Goal: Task Accomplishment & Management: Complete application form

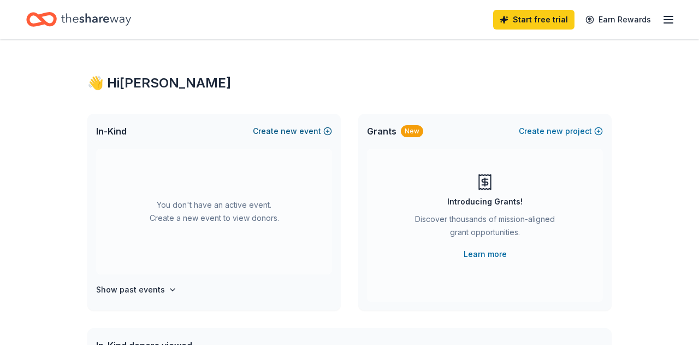
click at [303, 131] on button "Create new event" at bounding box center [292, 131] width 79 height 13
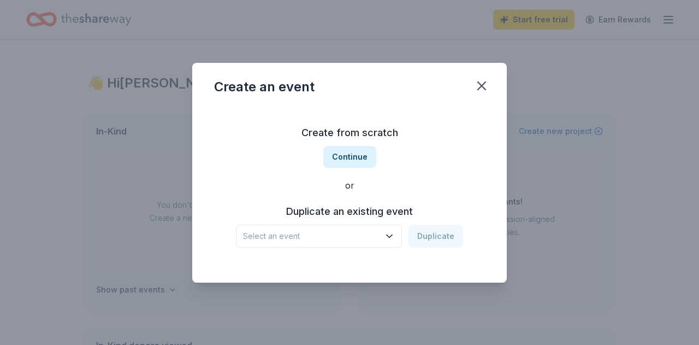
click at [392, 234] on icon "button" at bounding box center [389, 235] width 5 height 3
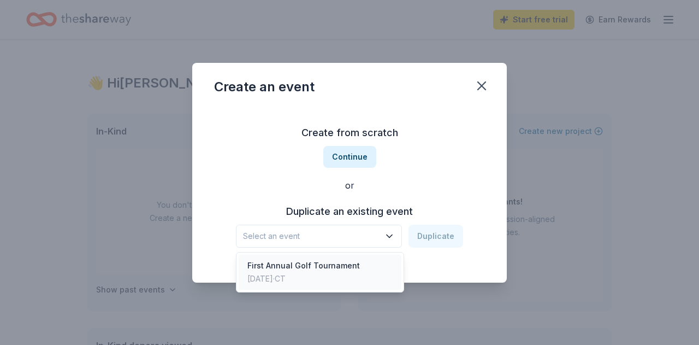
click at [339, 269] on div "First Annual Golf Tournament" at bounding box center [303, 265] width 112 height 13
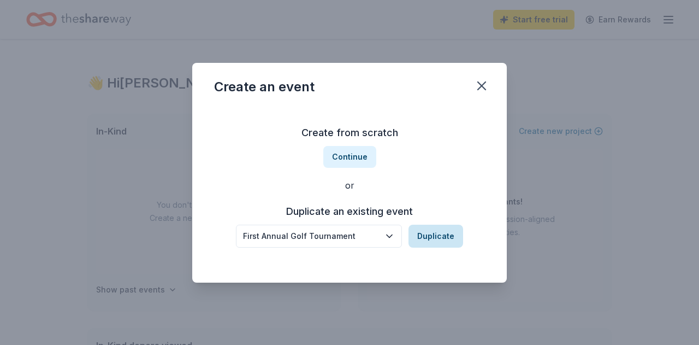
click at [432, 234] on button "Duplicate" at bounding box center [435, 235] width 55 height 23
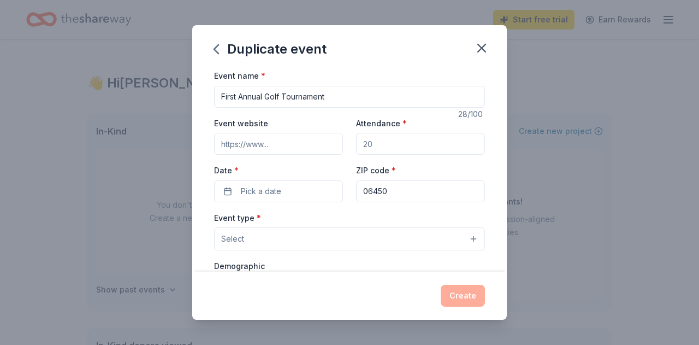
drag, startPoint x: 239, startPoint y: 97, endPoint x: 214, endPoint y: 101, distance: 25.9
click at [214, 101] on input "First Annual Golf Tournament" at bounding box center [349, 97] width 271 height 22
type input "2nd Annual Golf Tournament"
drag, startPoint x: 382, startPoint y: 142, endPoint x: 374, endPoint y: 142, distance: 8.2
click at [374, 142] on input "Attendance *" at bounding box center [420, 144] width 129 height 22
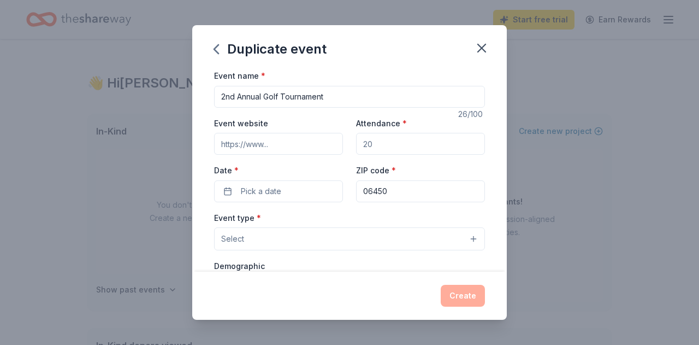
drag, startPoint x: 378, startPoint y: 142, endPoint x: 352, endPoint y: 143, distance: 26.2
click at [356, 143] on input "Attendance *" at bounding box center [420, 144] width 129 height 22
click at [387, 146] on input "Attendance *" at bounding box center [420, 144] width 129 height 22
type input "120"
click at [268, 193] on span "Pick a date" at bounding box center [261, 191] width 40 height 13
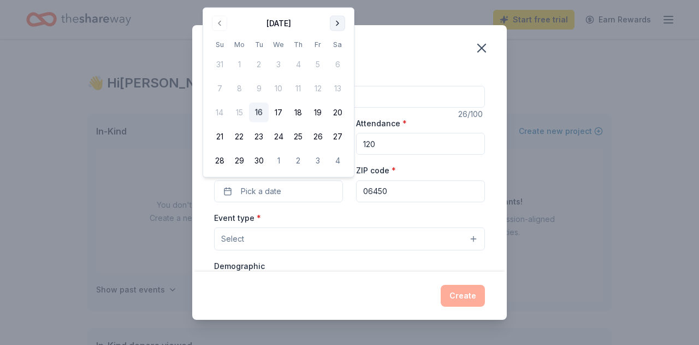
click at [339, 25] on button "Go to next month" at bounding box center [337, 23] width 15 height 15
click at [300, 66] on button "2" at bounding box center [298, 65] width 20 height 20
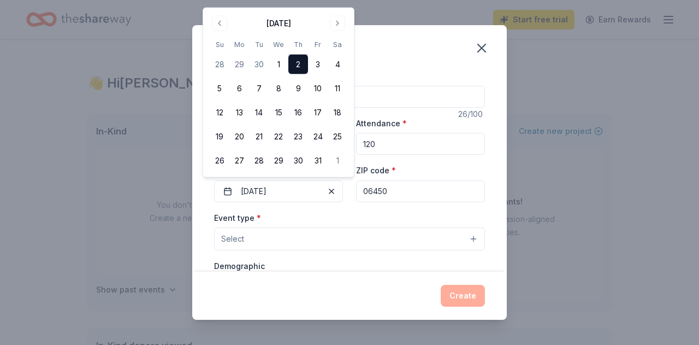
click at [470, 239] on button "Select" at bounding box center [349, 238] width 271 height 23
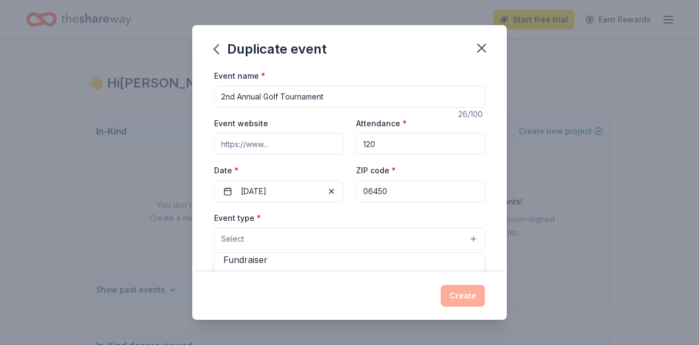
scroll to position [7, 0]
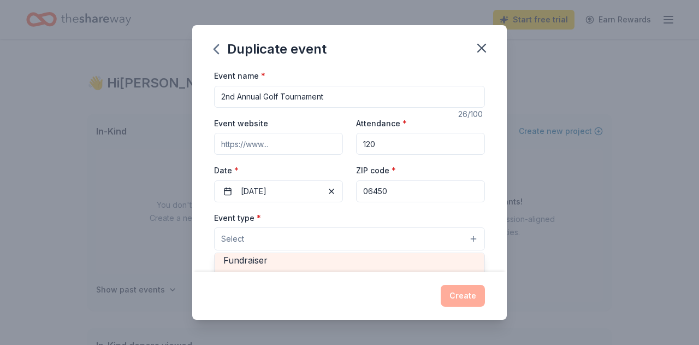
click at [267, 260] on span "Fundraiser" at bounding box center [349, 260] width 252 height 14
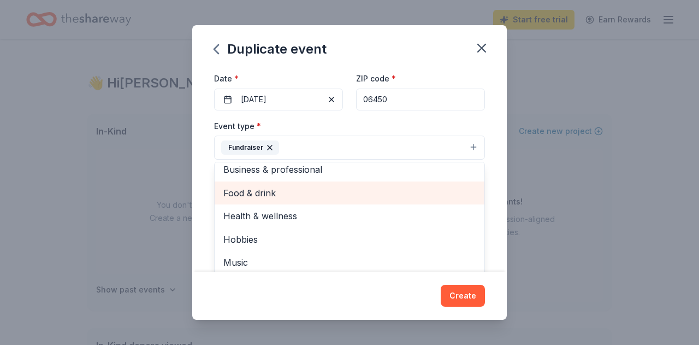
click at [271, 192] on span "Food & drink" at bounding box center [349, 193] width 252 height 14
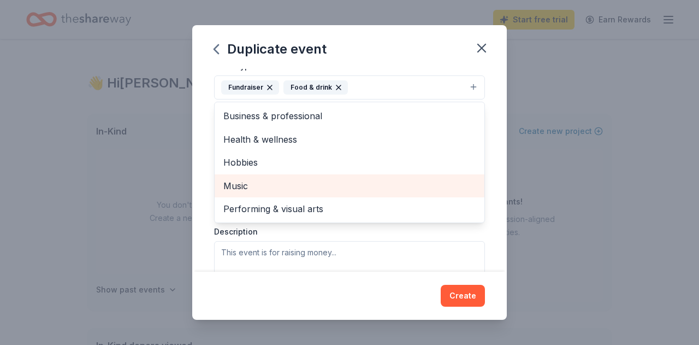
scroll to position [154, 0]
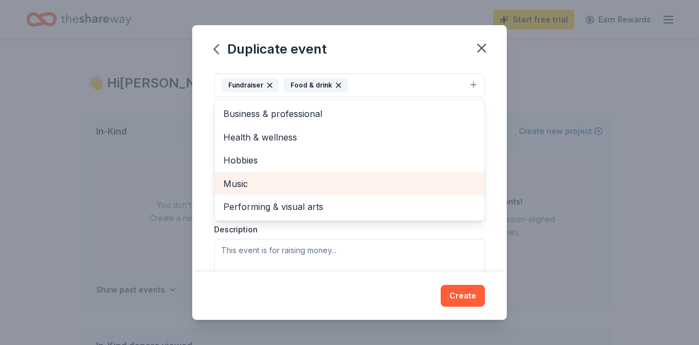
click at [361, 253] on div "Event type * Fundraiser Food & drink Business & professional Health & wellness …" at bounding box center [349, 172] width 271 height 231
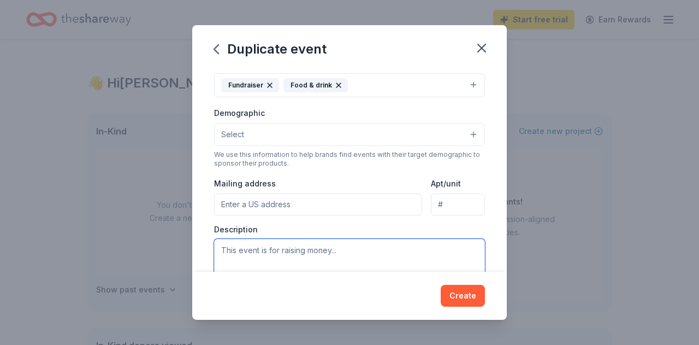
click at [348, 249] on textarea at bounding box center [349, 263] width 271 height 49
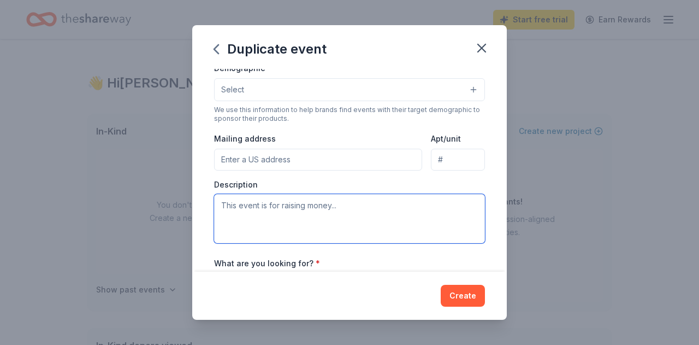
scroll to position [202, 0]
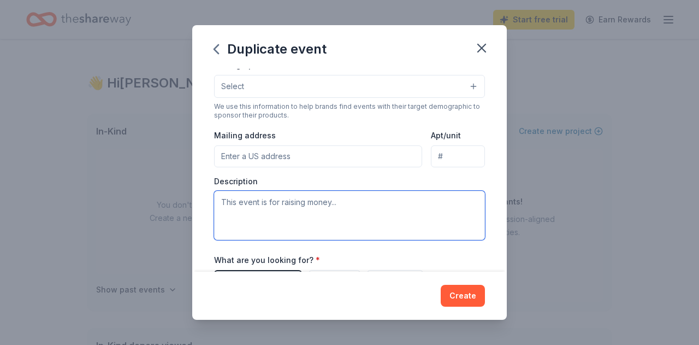
click at [350, 204] on textarea at bounding box center [349, 215] width 271 height 49
drag, startPoint x: 350, startPoint y: 204, endPoint x: 262, endPoint y: 207, distance: 88.5
click at [262, 207] on textarea at bounding box center [349, 215] width 271 height 49
click at [268, 216] on textarea at bounding box center [349, 215] width 271 height 49
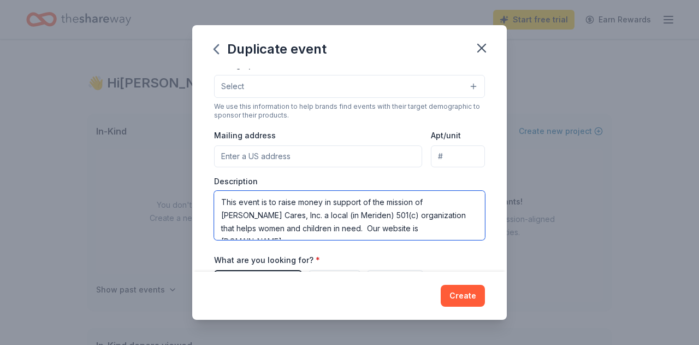
drag, startPoint x: 441, startPoint y: 230, endPoint x: 430, endPoint y: 228, distance: 10.5
click at [430, 228] on textarea "This event is to raise money in support of the mission of Carabetta Cares, Inc.…" at bounding box center [349, 215] width 271 height 49
click at [455, 235] on textarea "This event is to raise money in support of the mission of Carabetta Cares, Inc.…" at bounding box center [349, 215] width 271 height 49
click at [468, 236] on textarea "This event is to raise money in support of the mission of Carabetta Cares, Inc.…" at bounding box center [349, 215] width 271 height 49
type textarea "This event is to raise money in support of the mission of Carabetta Cares, Inc.…"
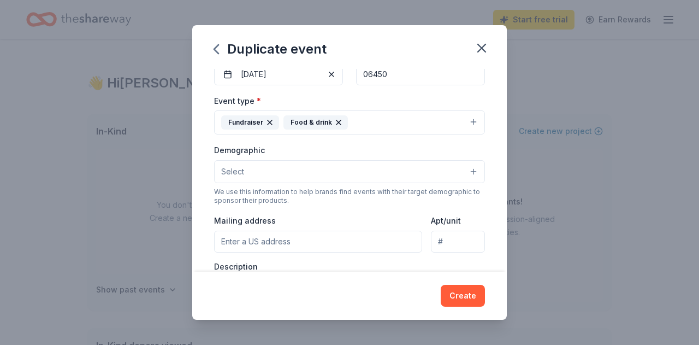
scroll to position [95, 0]
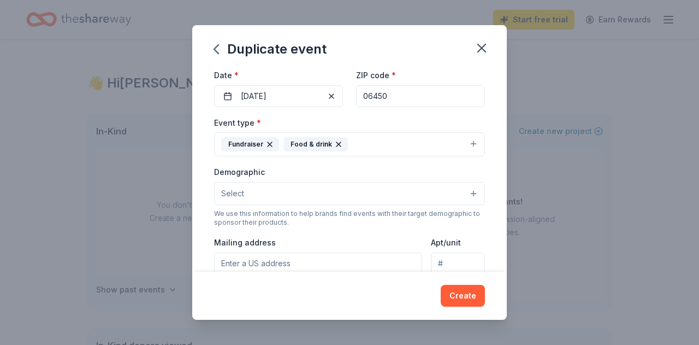
click at [473, 190] on button "Select" at bounding box center [349, 193] width 271 height 23
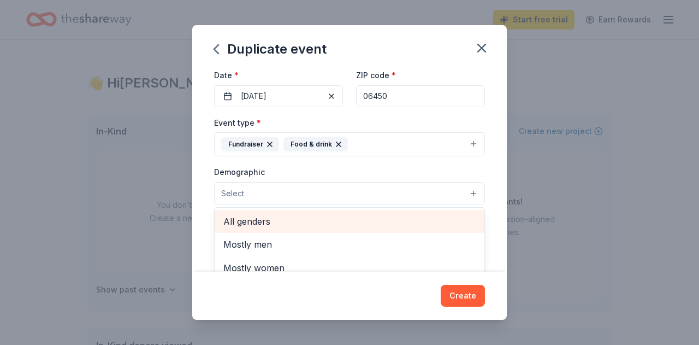
click at [265, 222] on span "All genders" at bounding box center [349, 221] width 252 height 14
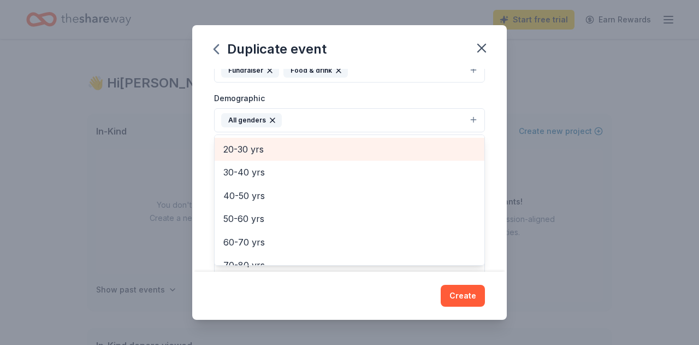
scroll to position [116, 0]
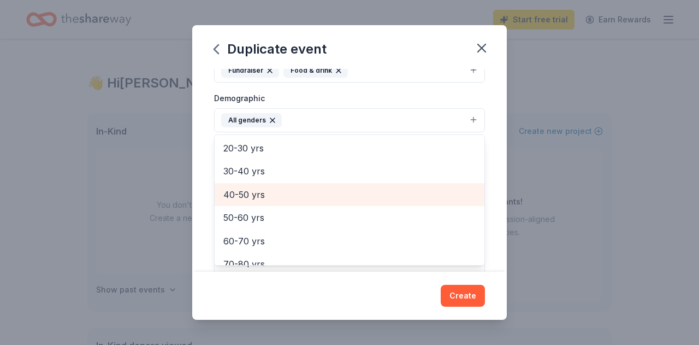
click at [261, 197] on span "40-50 yrs" at bounding box center [349, 194] width 252 height 14
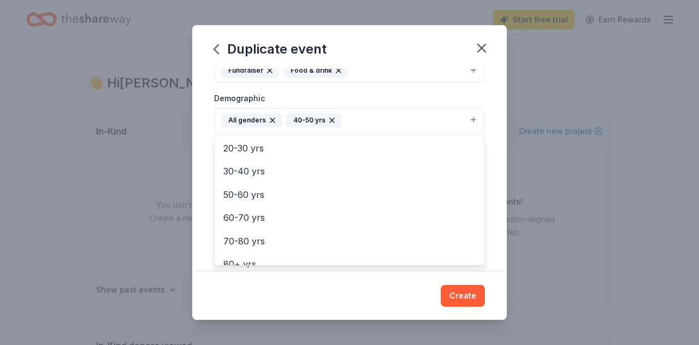
click at [331, 120] on icon "button" at bounding box center [332, 120] width 9 height 9
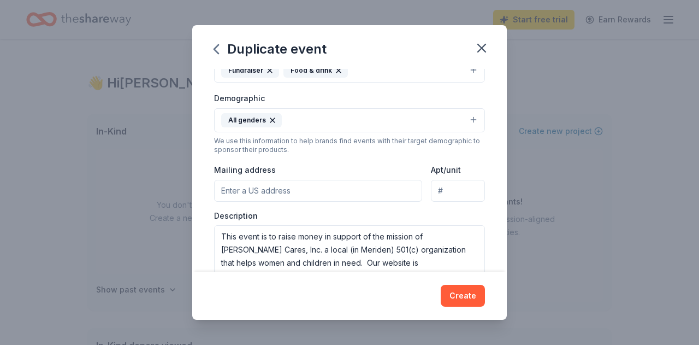
click at [297, 187] on input "Mailing address" at bounding box center [318, 191] width 208 height 22
click at [298, 182] on input "njlpepe@" at bounding box center [318, 191] width 208 height 22
click at [265, 190] on input "njlpepe@" at bounding box center [318, 191] width 208 height 22
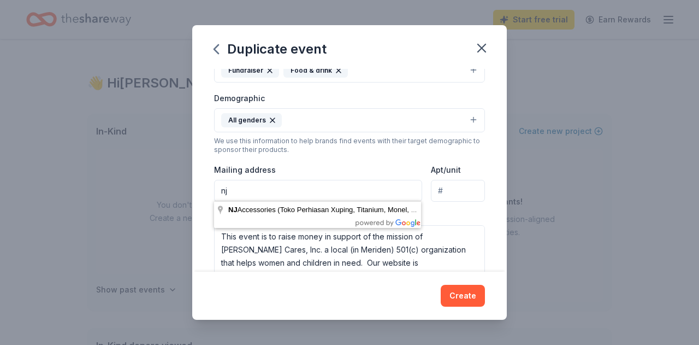
type input "n"
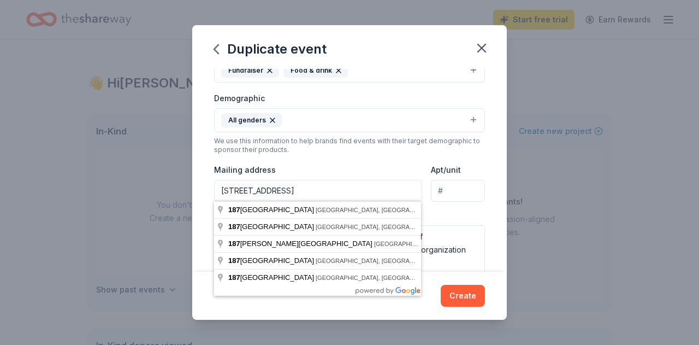
click at [354, 193] on input "187 Canyon Drive" at bounding box center [318, 191] width 208 height 22
click at [324, 192] on input "187 Canyon Drive" at bounding box center [318, 191] width 208 height 22
click at [297, 191] on input "187 Canyon Drive" at bounding box center [318, 191] width 208 height 22
click at [325, 155] on div "Event type * Fundraiser Food & drink Demographic All genders We use this inform…" at bounding box center [349, 158] width 271 height 232
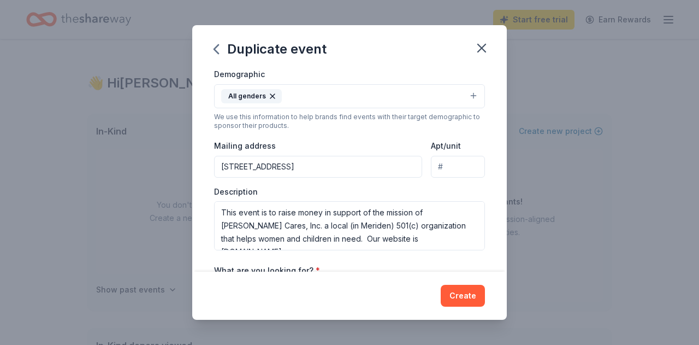
scroll to position [194, 0]
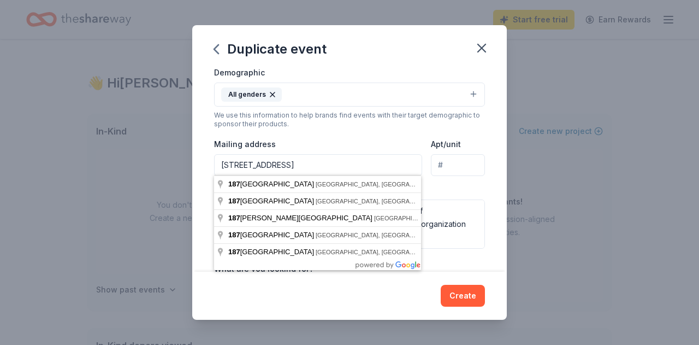
click at [291, 164] on input "187 Canyon Drive" at bounding box center [318, 165] width 208 height 22
click at [291, 170] on input "187 Canyon Drive" at bounding box center [318, 165] width 208 height 22
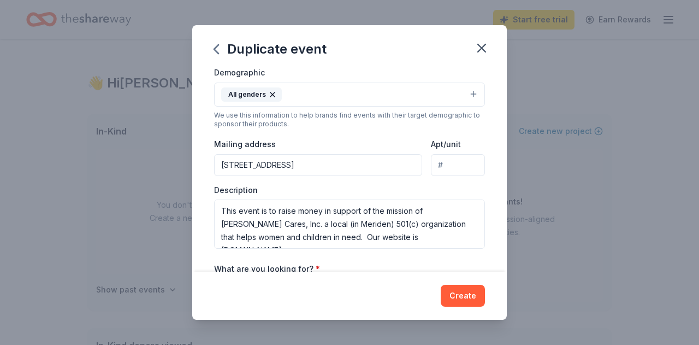
type input "[STREET_ADDRESS]"
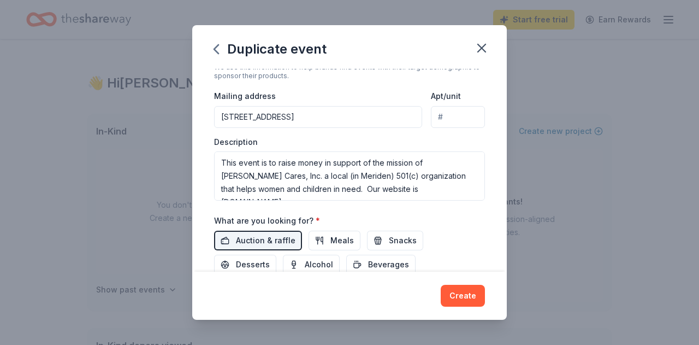
scroll to position [248, 0]
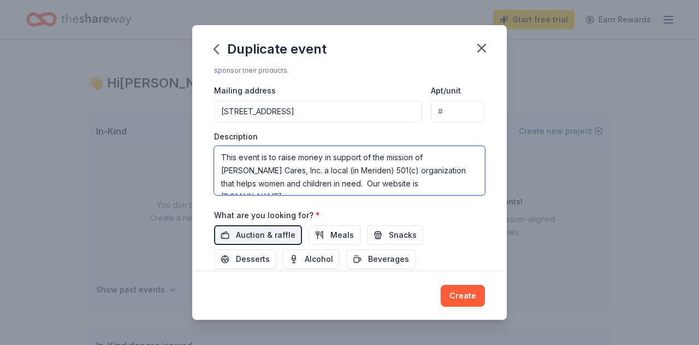
click at [239, 157] on textarea "This event is to raise money in support of the mission of Carabetta Cares, Inc.…" at bounding box center [349, 170] width 271 height 49
click at [322, 157] on textarea "This golf tournament event is to raise money in support of the mission of Carab…" at bounding box center [349, 170] width 271 height 49
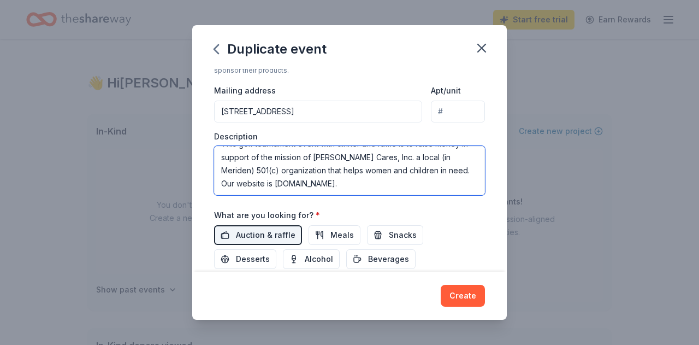
scroll to position [263, 0]
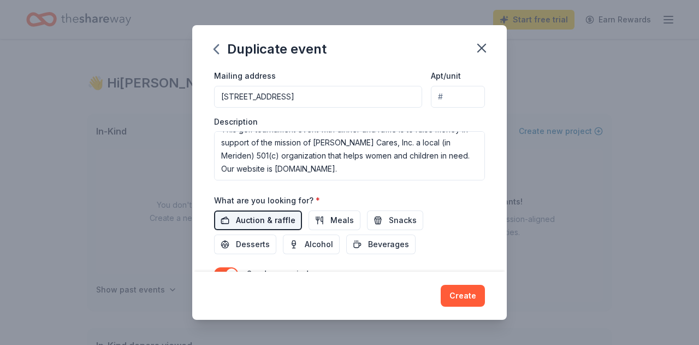
click at [278, 217] on span "Auction & raffle" at bounding box center [266, 220] width 60 height 13
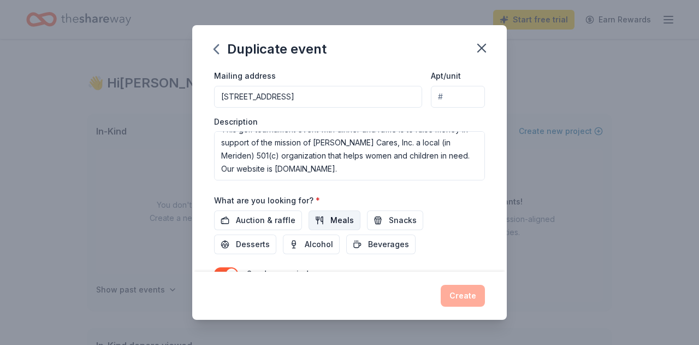
click at [332, 221] on span "Meals" at bounding box center [341, 220] width 23 height 13
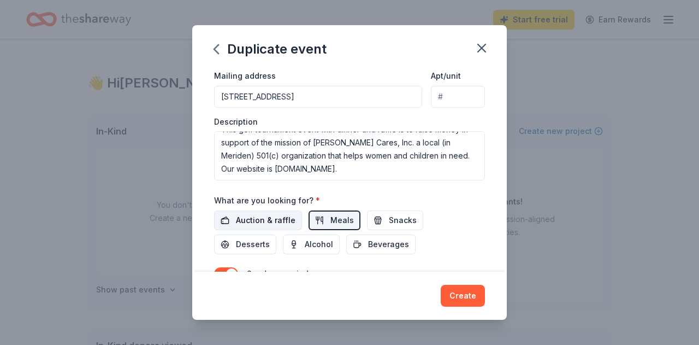
click at [256, 216] on span "Auction & raffle" at bounding box center [266, 220] width 60 height 13
click at [343, 217] on span "Meals" at bounding box center [341, 220] width 23 height 13
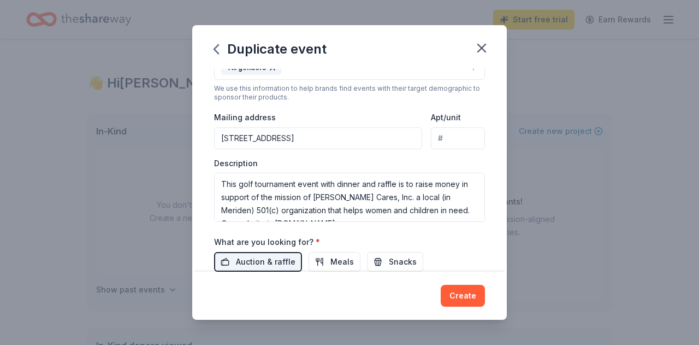
scroll to position [13, 0]
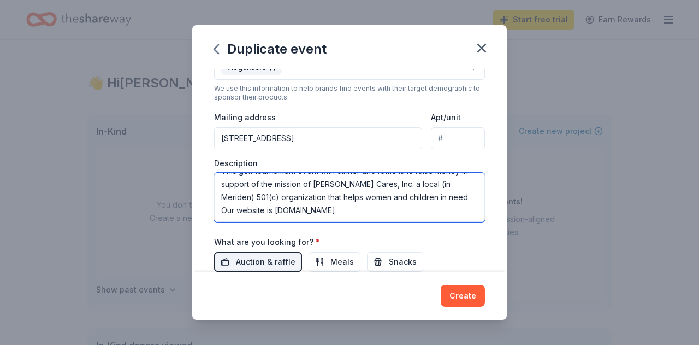
click at [363, 209] on textarea "This golf tournament event with dinner and raffle is to raise money in support …" at bounding box center [349, 197] width 271 height 49
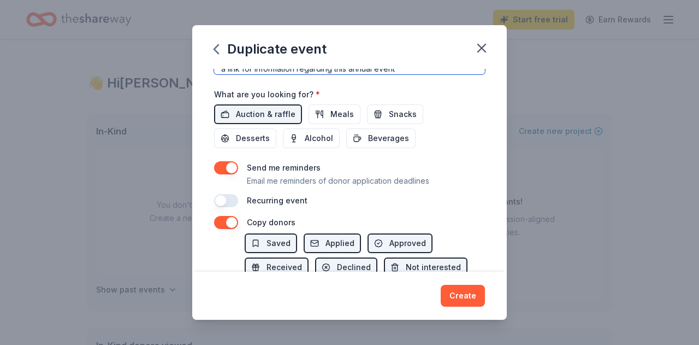
scroll to position [373, 0]
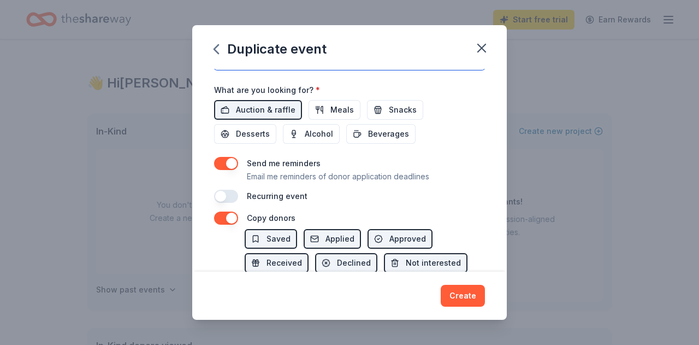
type textarea "This golf tournament event with dinner and raffle is to raise money in support …"
click at [229, 195] on button "button" at bounding box center [226, 195] width 24 height 13
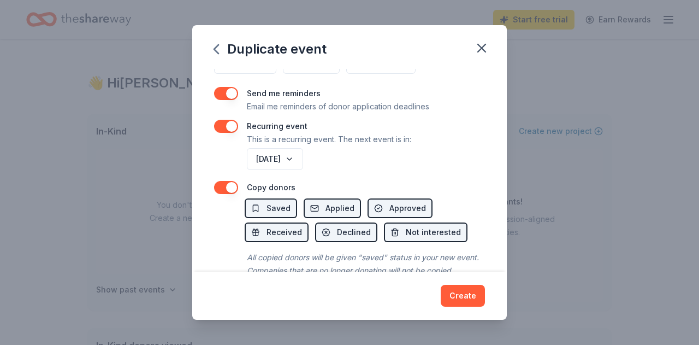
scroll to position [467, 0]
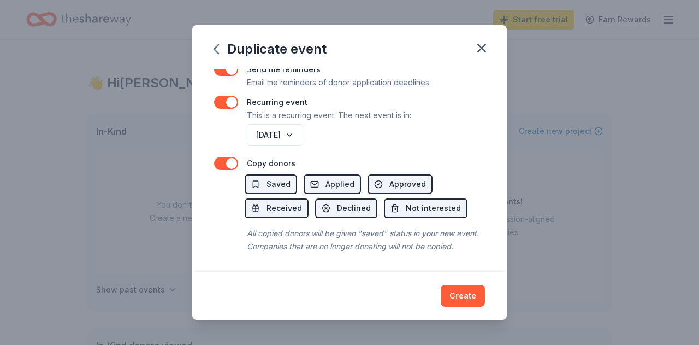
click at [226, 162] on button "button" at bounding box center [226, 163] width 24 height 13
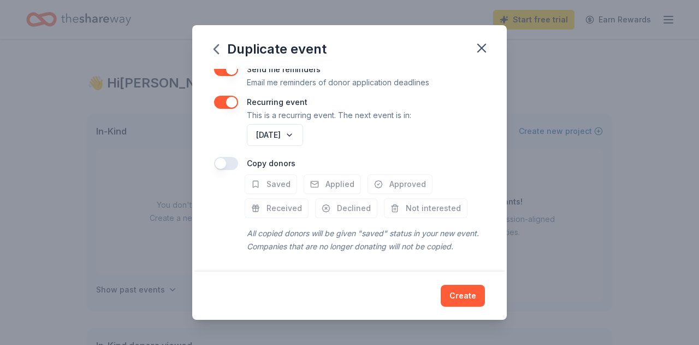
click at [226, 162] on button "button" at bounding box center [226, 163] width 24 height 13
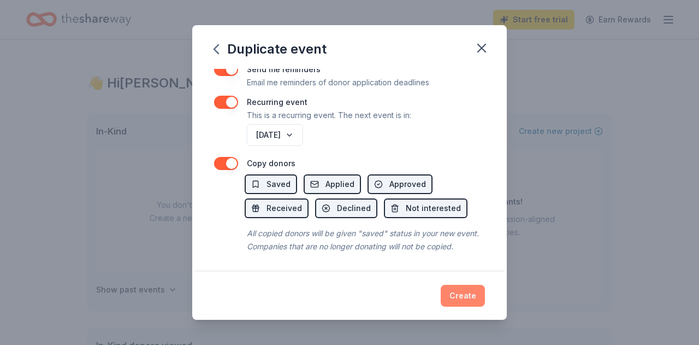
click at [458, 291] on button "Create" at bounding box center [463, 295] width 44 height 22
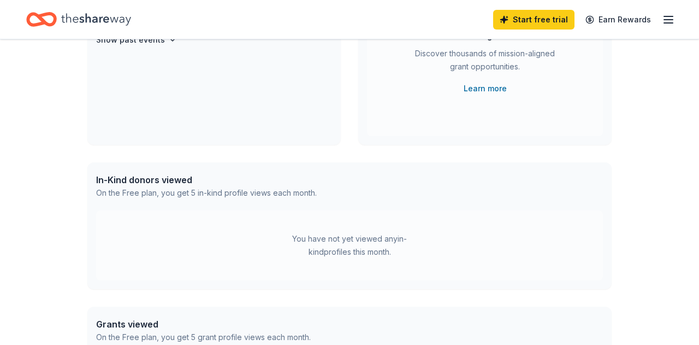
scroll to position [166, 0]
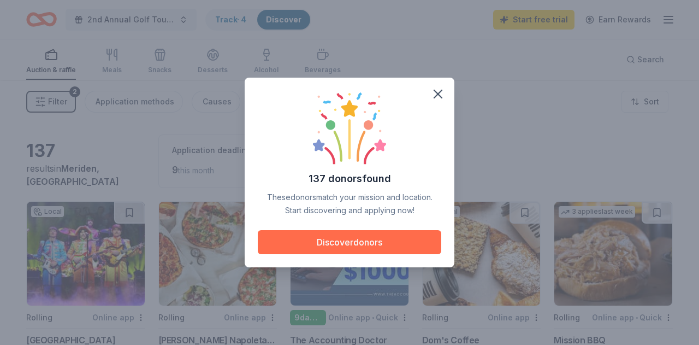
click at [351, 240] on button "Discover donors" at bounding box center [349, 242] width 183 height 24
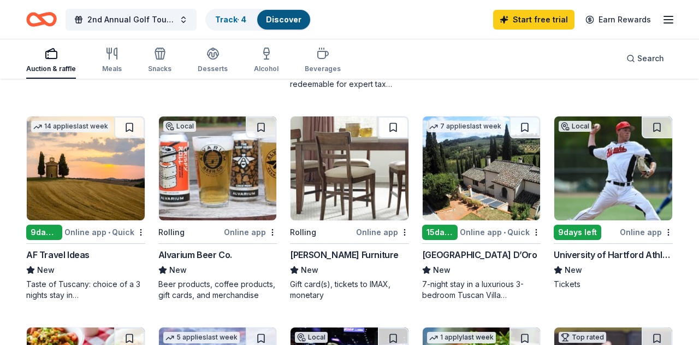
scroll to position [300, 0]
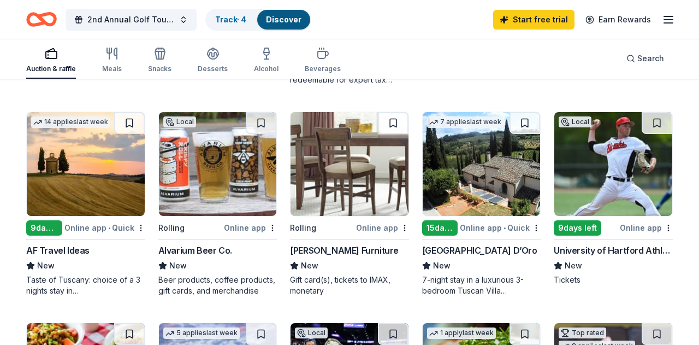
click at [75, 251] on div "AF Travel Ideas" at bounding box center [57, 250] width 63 height 13
click at [669, 17] on icon "button" at bounding box center [668, 19] width 13 height 13
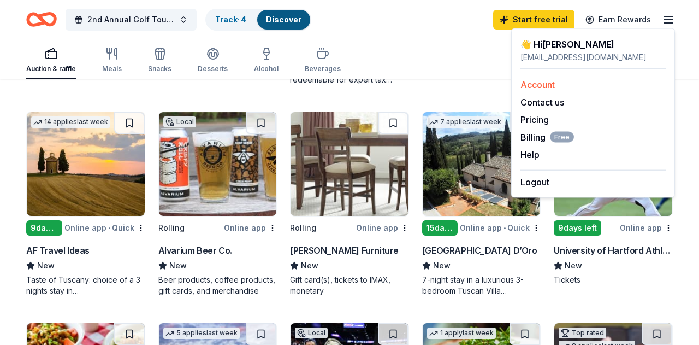
click at [547, 85] on link "Account" at bounding box center [537, 84] width 34 height 11
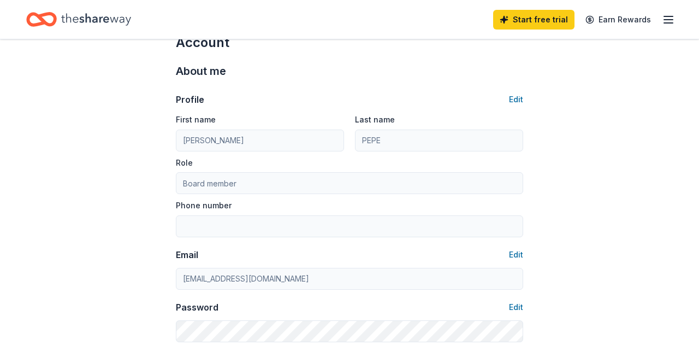
scroll to position [25, 0]
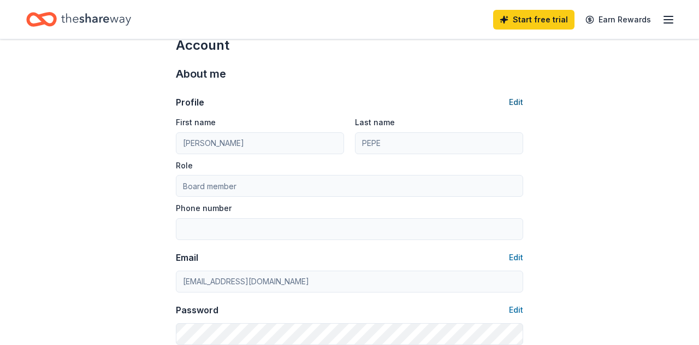
click at [518, 102] on button "Edit" at bounding box center [516, 102] width 14 height 13
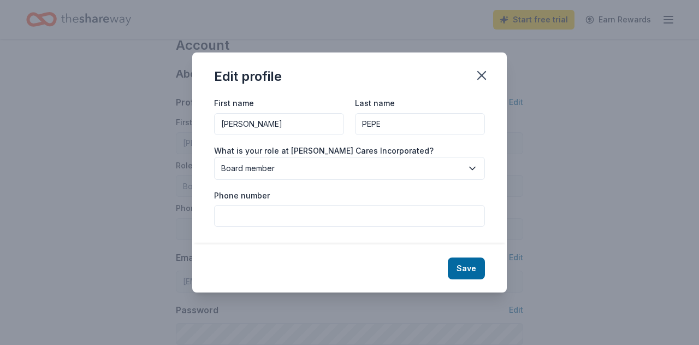
click at [282, 216] on input "Phone number" at bounding box center [349, 216] width 271 height 22
type input "8608341958"
click at [467, 267] on button "Save" at bounding box center [466, 268] width 37 height 22
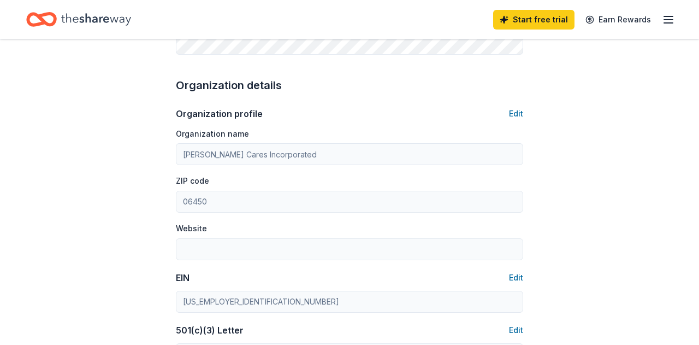
scroll to position [332, 0]
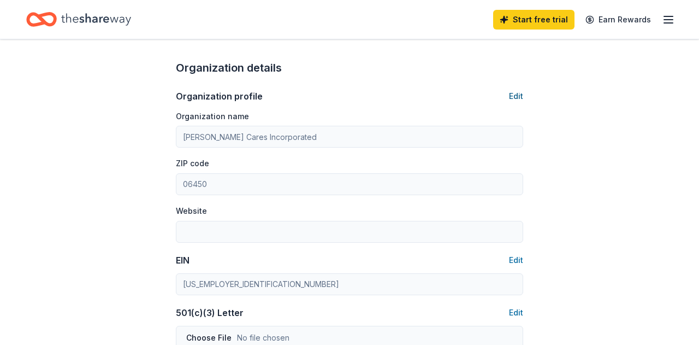
click at [517, 94] on button "Edit" at bounding box center [516, 96] width 14 height 13
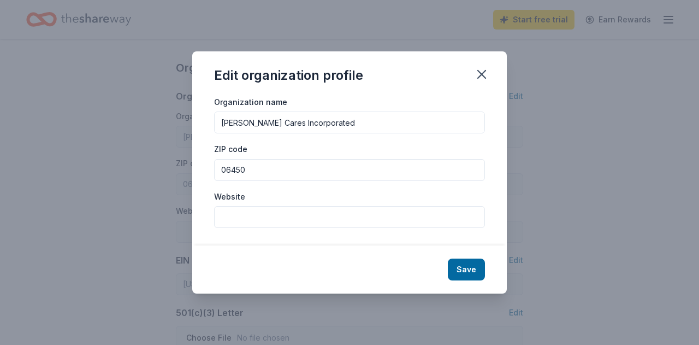
type input "8608341958"
click at [263, 220] on input "Website" at bounding box center [349, 217] width 271 height 22
type input "[DOMAIN_NAME]"
click at [472, 269] on button "Save" at bounding box center [466, 269] width 37 height 22
type input "[DOMAIN_NAME]"
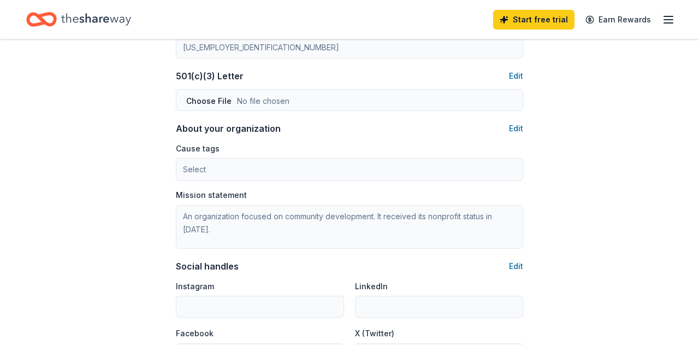
scroll to position [569, 0]
click at [518, 126] on button "Edit" at bounding box center [516, 127] width 14 height 13
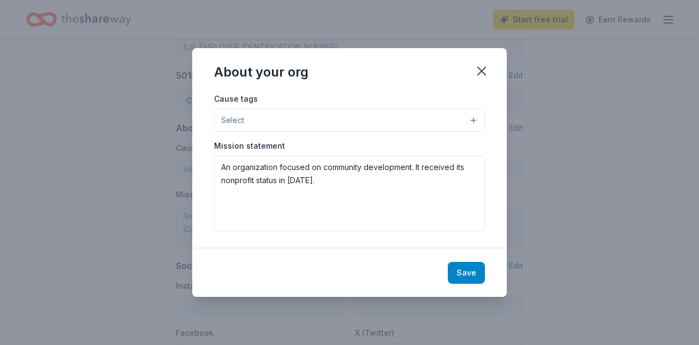
click at [464, 271] on button "Save" at bounding box center [466, 273] width 37 height 22
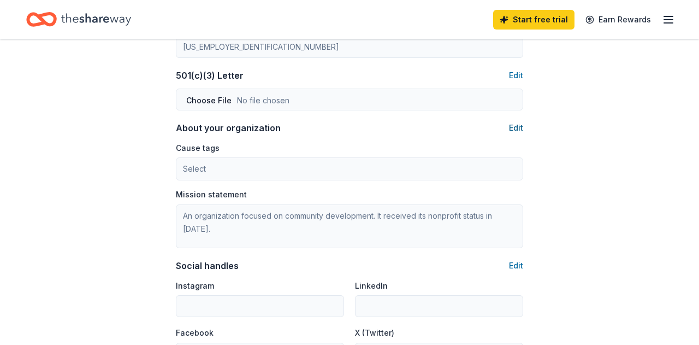
click at [519, 131] on button "Edit" at bounding box center [516, 127] width 14 height 13
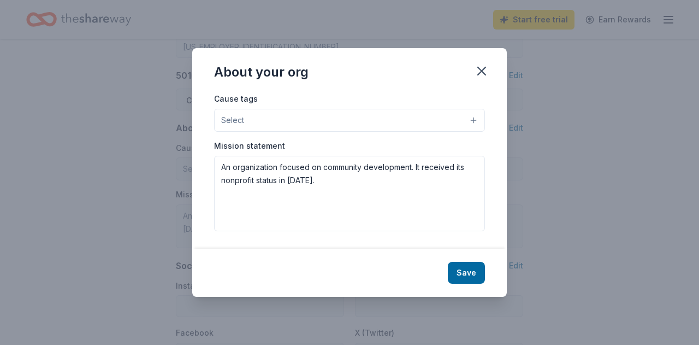
click at [473, 118] on button "Select" at bounding box center [349, 120] width 271 height 23
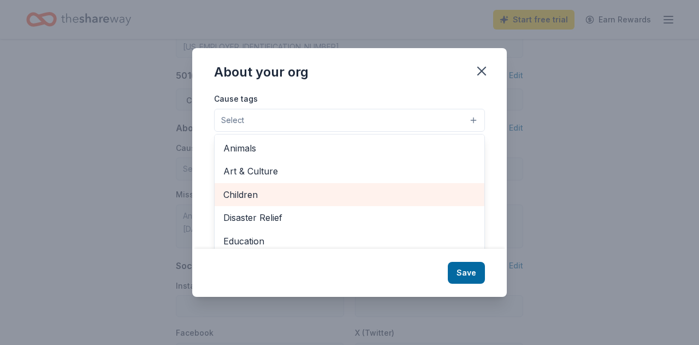
click at [275, 190] on span "Children" at bounding box center [349, 194] width 252 height 14
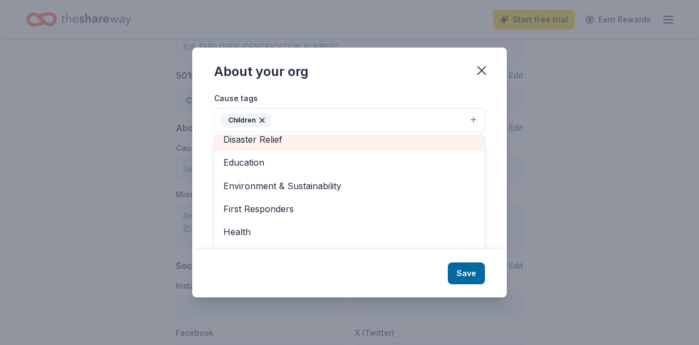
scroll to position [58, 0]
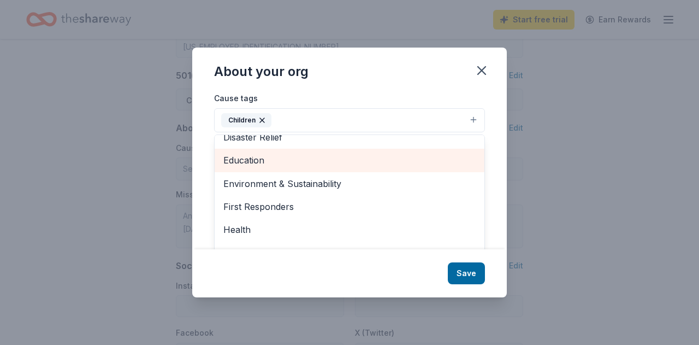
click at [265, 158] on span "Education" at bounding box center [349, 160] width 252 height 14
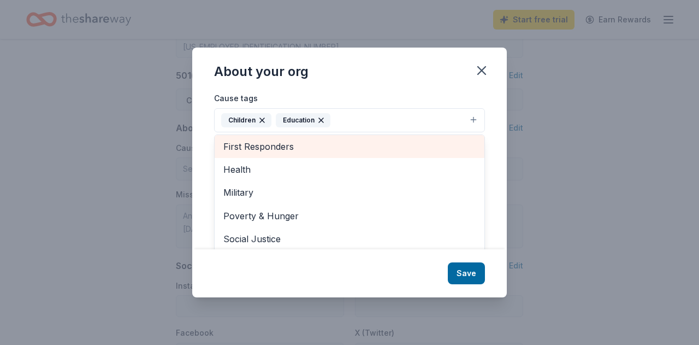
scroll to position [97, 0]
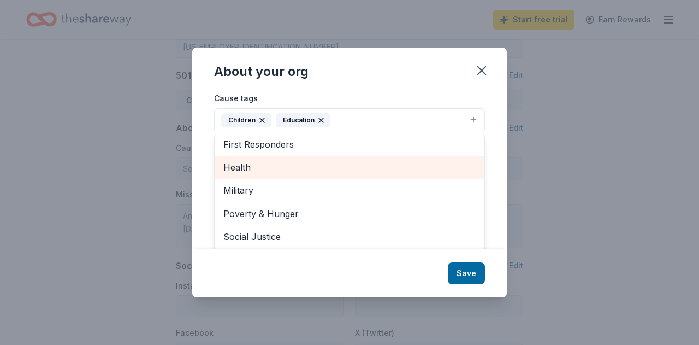
click at [244, 165] on span "Health" at bounding box center [349, 167] width 252 height 14
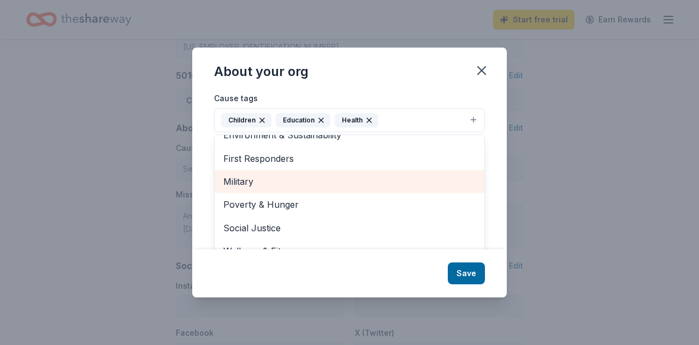
scroll to position [17, 0]
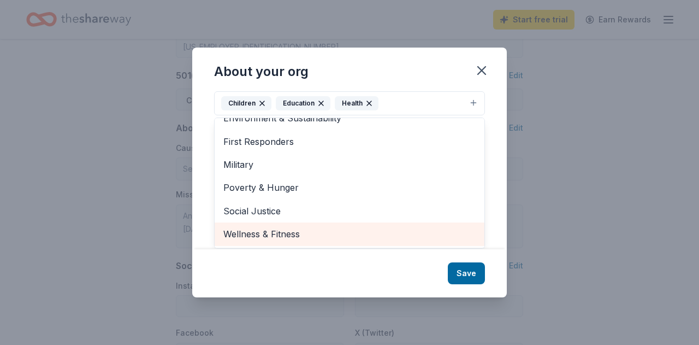
click at [288, 235] on span "Wellness & Fitness" at bounding box center [349, 234] width 252 height 14
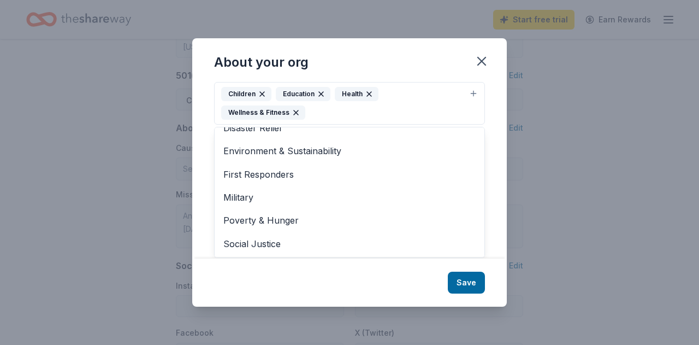
click at [468, 274] on div "About your org Cause tags Children Education Health Wellness & Fitness Animals …" at bounding box center [349, 172] width 315 height 268
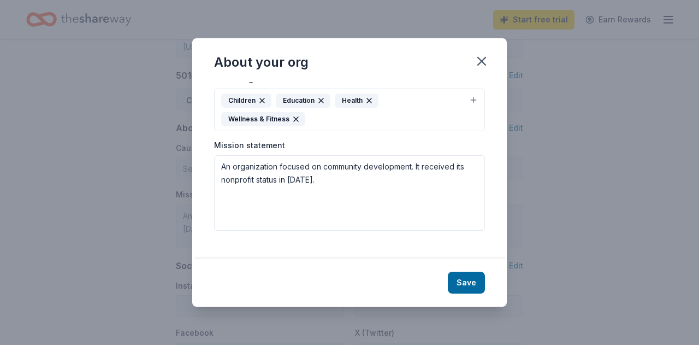
scroll to position [0, 0]
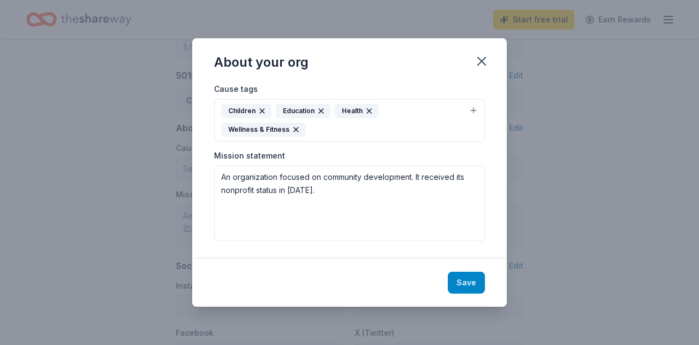
click at [471, 271] on button "Save" at bounding box center [466, 282] width 37 height 22
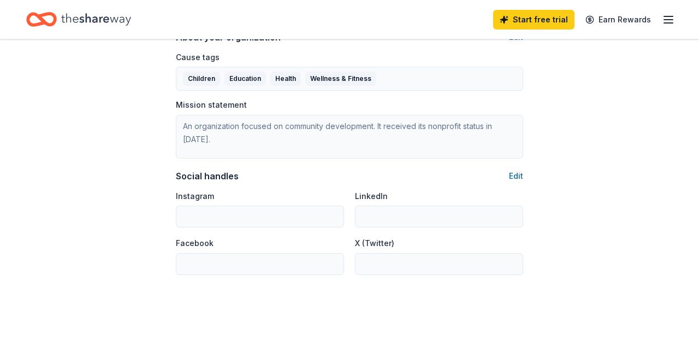
scroll to position [666, 0]
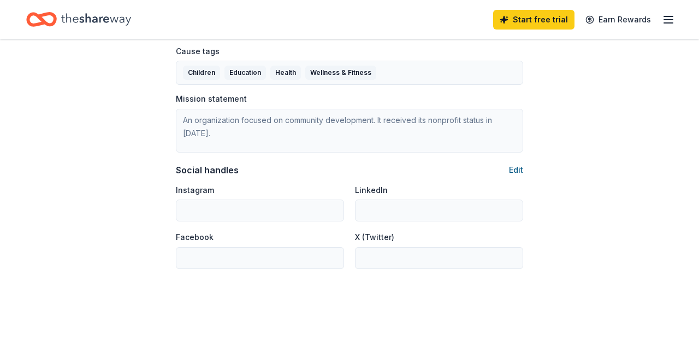
click at [517, 168] on button "Edit" at bounding box center [516, 169] width 14 height 13
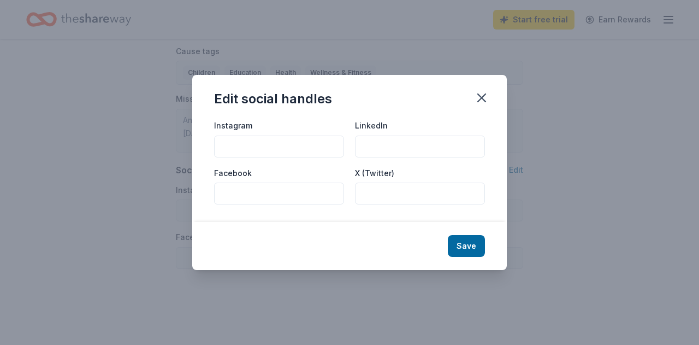
click at [232, 147] on input "Instagram" at bounding box center [279, 146] width 130 height 22
type input "carabetta_cares_inc"
click at [375, 147] on input "LinkedIn" at bounding box center [420, 146] width 130 height 22
type input "Anna Carabetta"
click at [234, 194] on input "Facebook" at bounding box center [279, 193] width 130 height 22
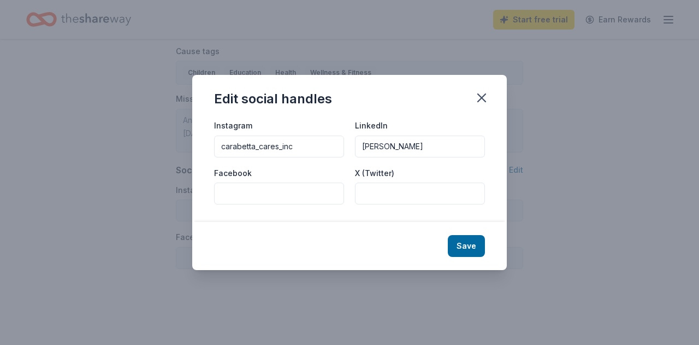
click at [230, 196] on input "Facebook" at bounding box center [279, 193] width 130 height 22
click at [229, 191] on input "Facebook" at bounding box center [279, 193] width 130 height 22
type input "Carabetta Cares"
click at [370, 191] on input "X (Twitter)" at bounding box center [420, 193] width 130 height 22
click at [465, 246] on button "Save" at bounding box center [466, 246] width 37 height 22
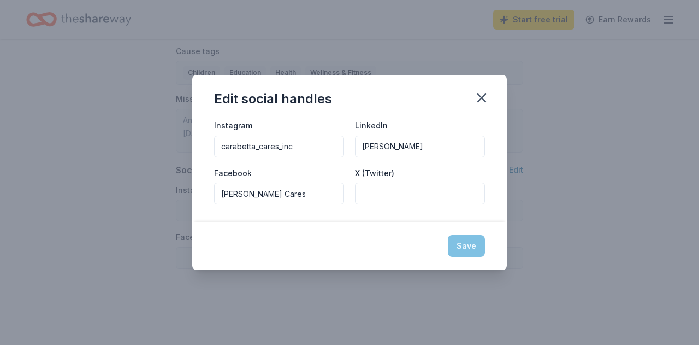
type input "carabetta_cares_inc"
type input "Anna Carabetta"
type input "Carabetta Cares"
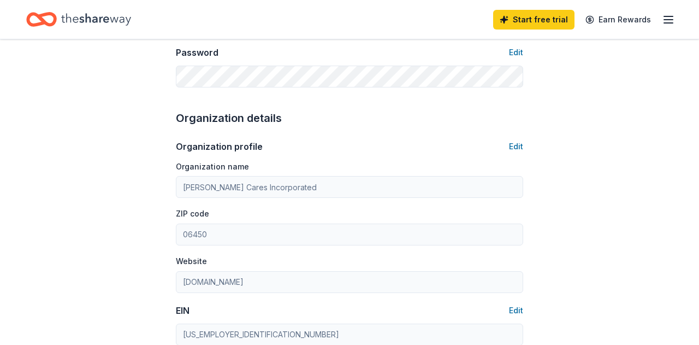
scroll to position [0, 0]
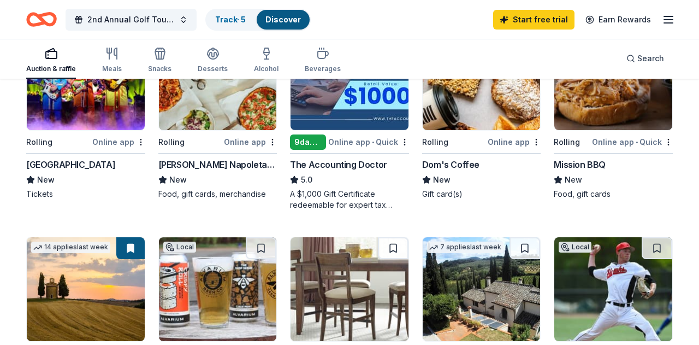
scroll to position [173, 0]
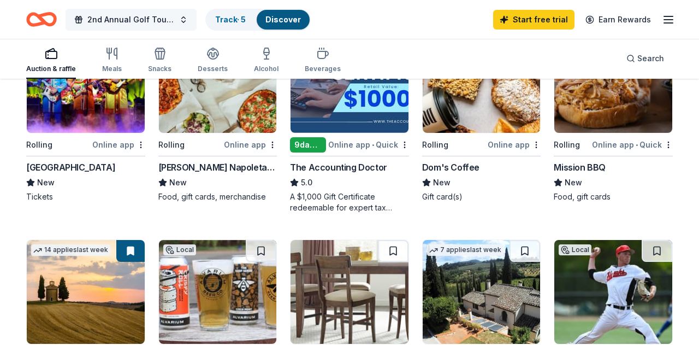
click at [186, 20] on button "2nd Annual Golf Tournament" at bounding box center [131, 20] width 131 height 22
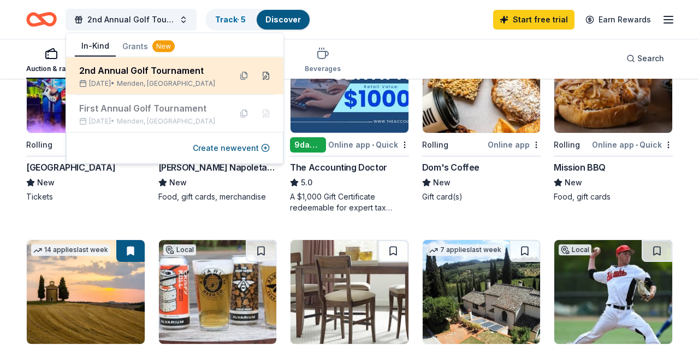
click at [265, 75] on button at bounding box center [265, 75] width 17 height 17
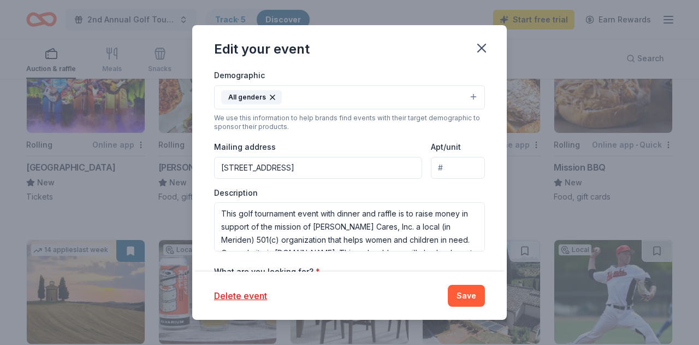
scroll to position [26, 0]
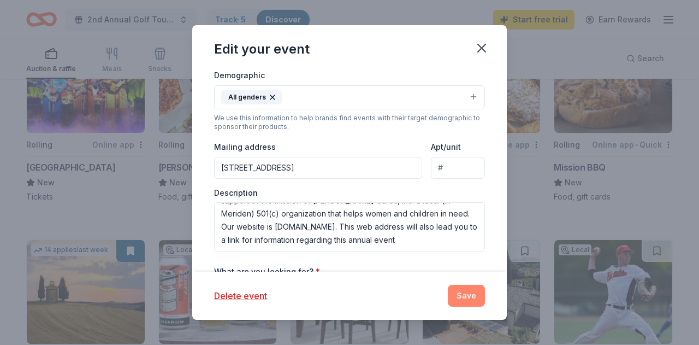
click at [464, 296] on button "Save" at bounding box center [466, 295] width 37 height 22
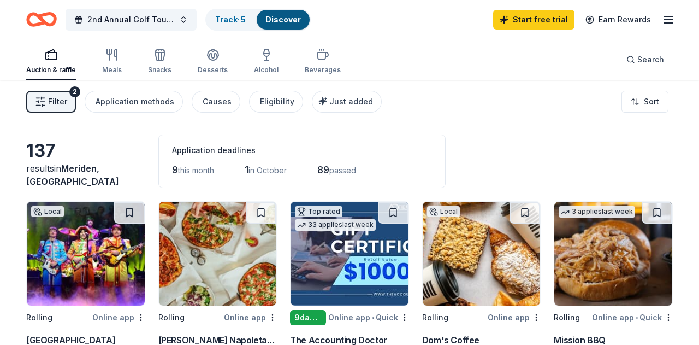
click at [669, 17] on icon "button" at bounding box center [668, 19] width 13 height 13
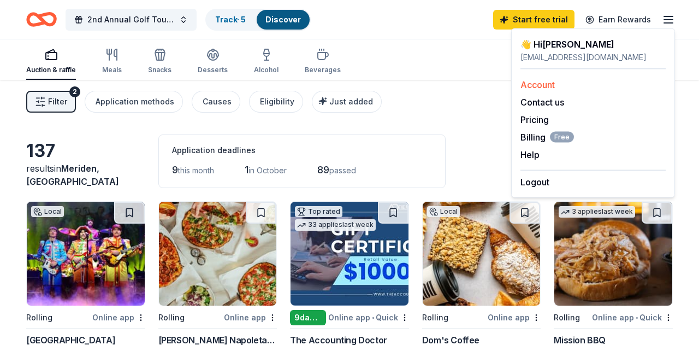
click at [547, 86] on link "Account" at bounding box center [537, 84] width 34 height 11
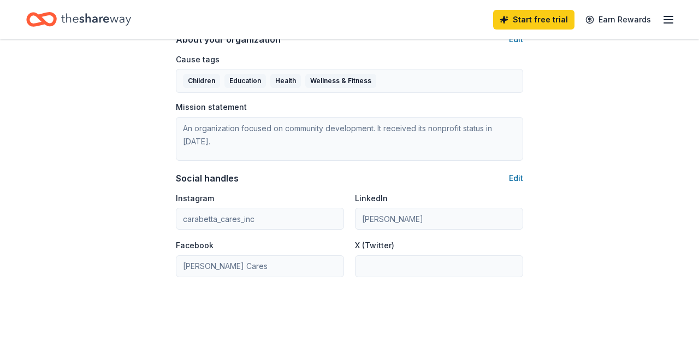
scroll to position [667, 0]
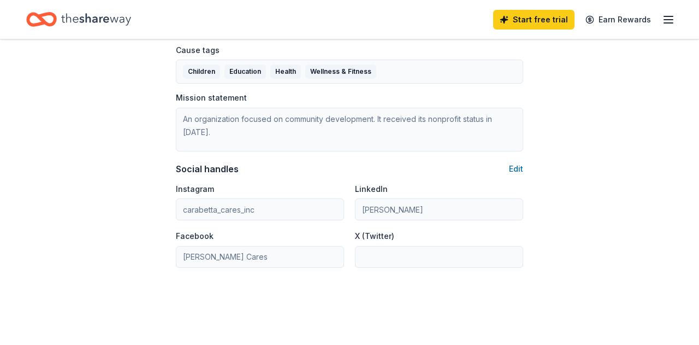
click at [518, 167] on button "Edit" at bounding box center [516, 168] width 14 height 13
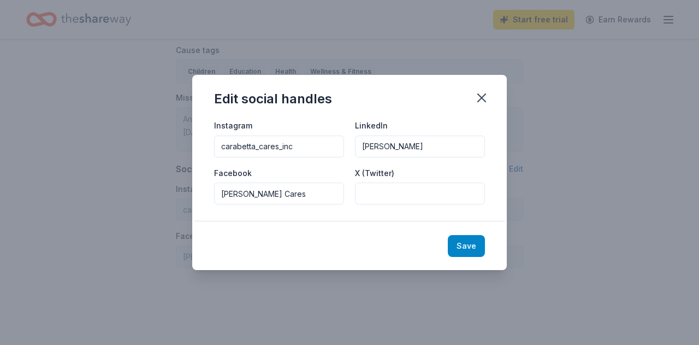
click at [466, 246] on button "Save" at bounding box center [466, 246] width 37 height 22
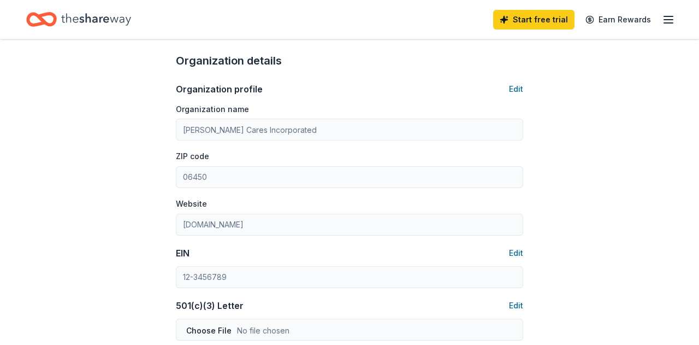
scroll to position [0, 0]
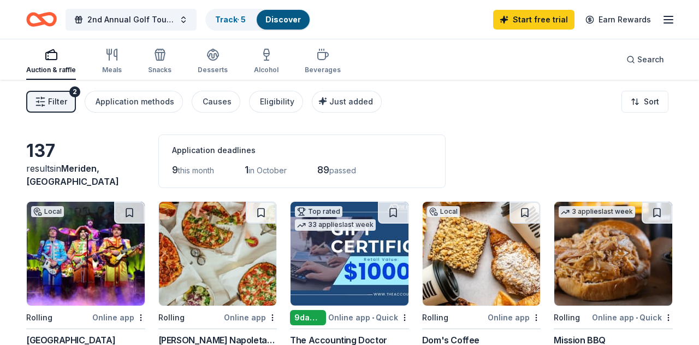
click at [63, 97] on span "Filter" at bounding box center [57, 101] width 19 height 13
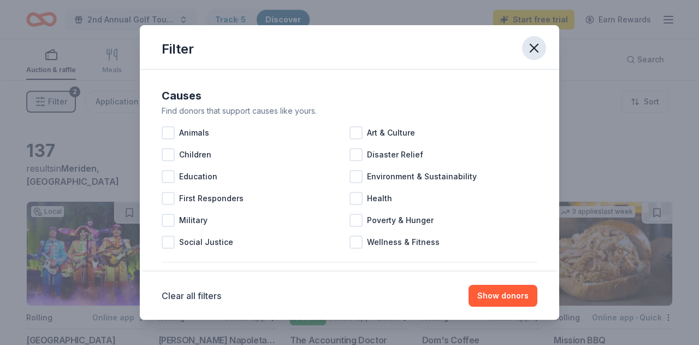
click at [534, 44] on icon "button" at bounding box center [533, 47] width 15 height 15
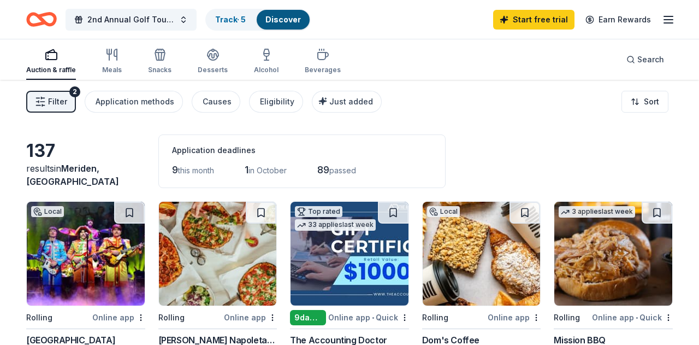
scroll to position [2, 0]
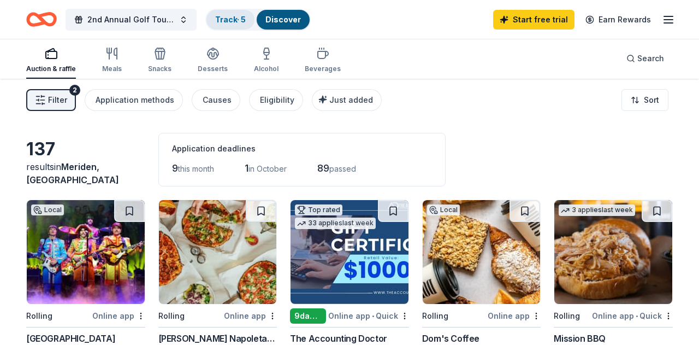
click at [242, 19] on link "Track · 5" at bounding box center [230, 19] width 31 height 9
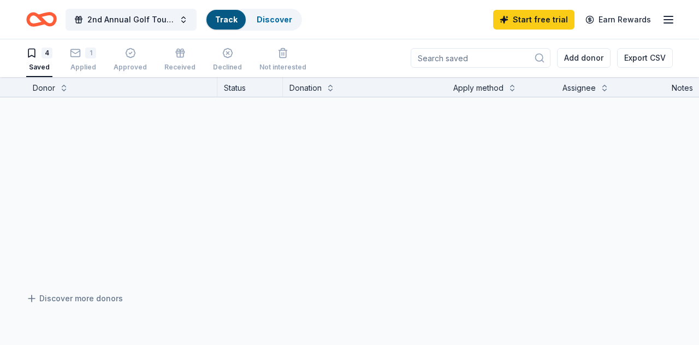
scroll to position [1, 0]
click at [229, 19] on link "Track" at bounding box center [226, 19] width 22 height 9
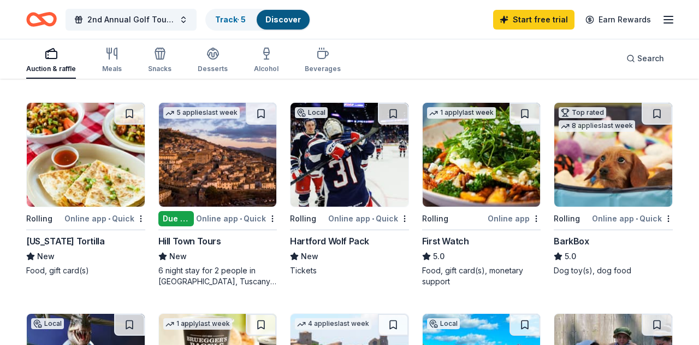
scroll to position [530, 0]
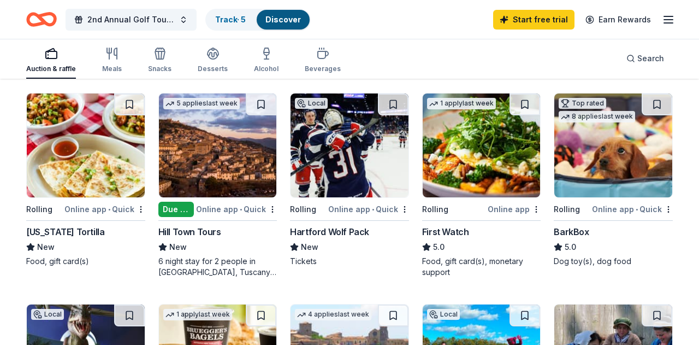
click at [351, 154] on img at bounding box center [350, 145] width 118 height 104
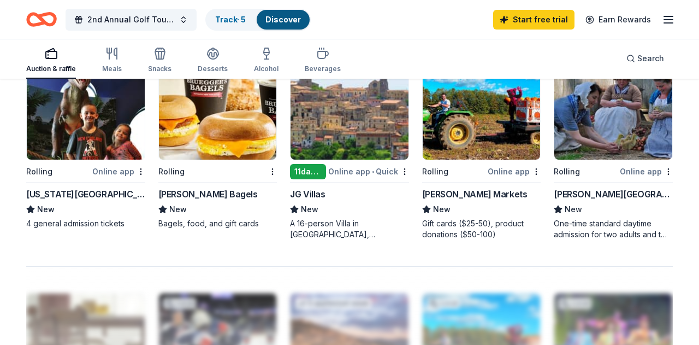
scroll to position [775, 0]
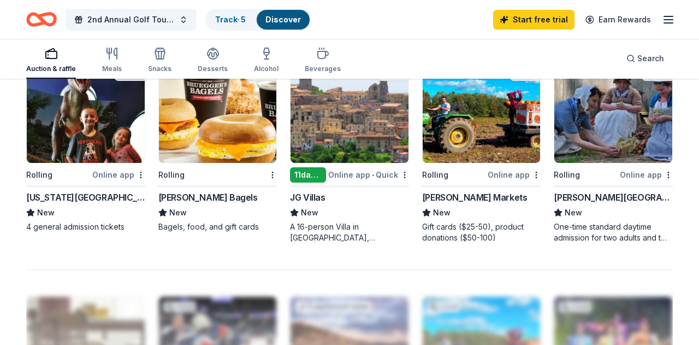
click at [313, 171] on div "11 days left" at bounding box center [308, 174] width 36 height 15
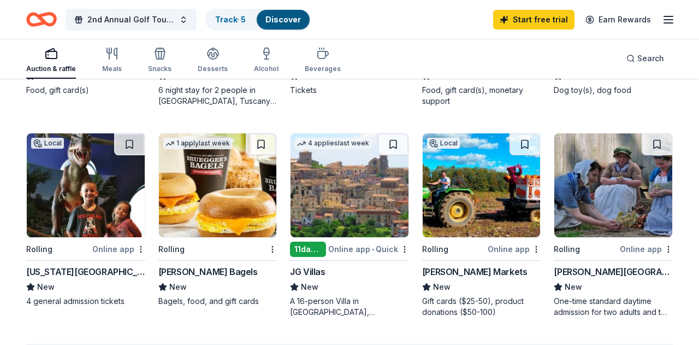
scroll to position [704, 0]
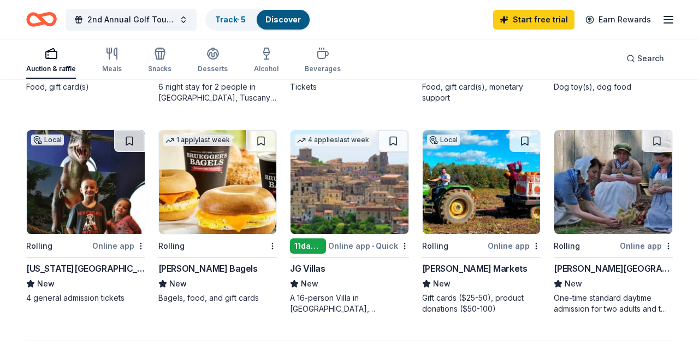
click at [89, 267] on div "[US_STATE][GEOGRAPHIC_DATA]" at bounding box center [85, 268] width 119 height 13
click at [667, 23] on line "button" at bounding box center [668, 23] width 9 height 0
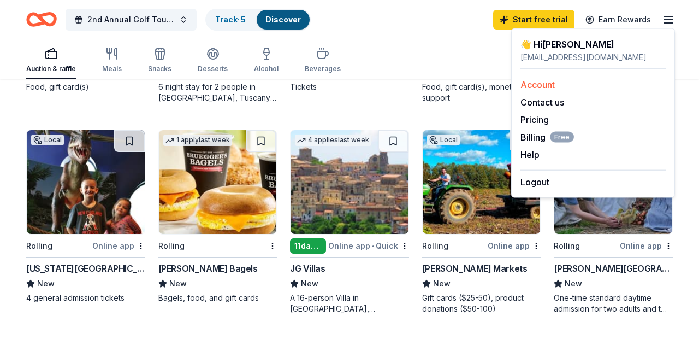
click at [546, 88] on link "Account" at bounding box center [537, 84] width 34 height 11
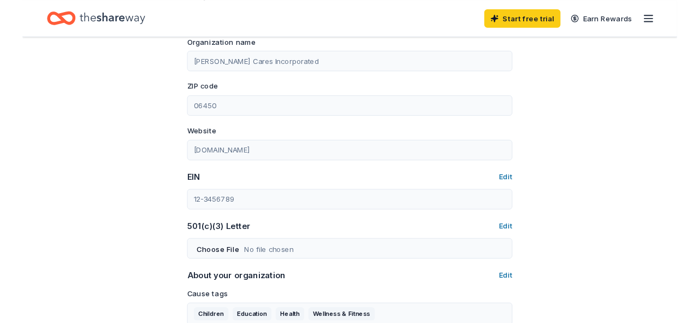
scroll to position [423, 0]
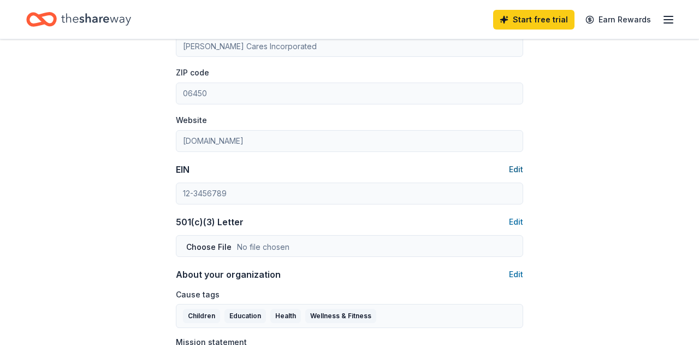
click at [517, 168] on button "Edit" at bounding box center [516, 169] width 14 height 13
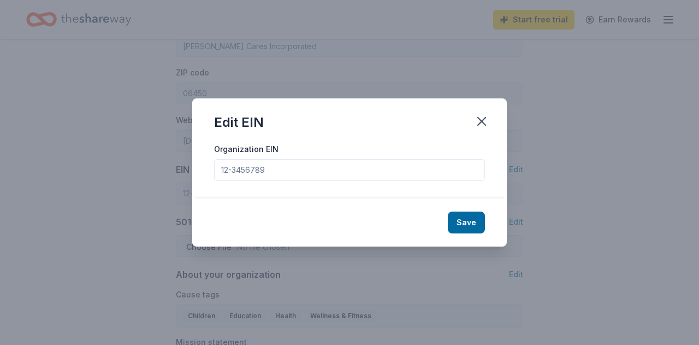
drag, startPoint x: 279, startPoint y: 171, endPoint x: 220, endPoint y: 177, distance: 59.8
click at [219, 177] on input "Organization EIN" at bounding box center [349, 170] width 271 height 22
drag, startPoint x: 270, startPoint y: 174, endPoint x: 229, endPoint y: 176, distance: 40.5
click at [229, 176] on input "Organization EIN" at bounding box center [349, 170] width 271 height 22
drag, startPoint x: 221, startPoint y: 171, endPoint x: 282, endPoint y: 167, distance: 60.8
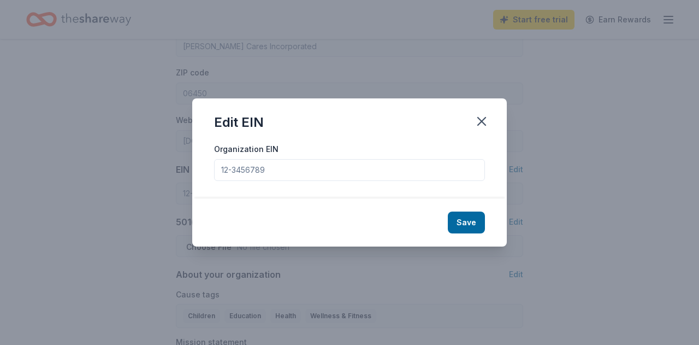
click at [282, 167] on input "Organization EIN" at bounding box center [349, 170] width 271 height 22
click at [481, 121] on icon "button" at bounding box center [482, 121] width 8 height 8
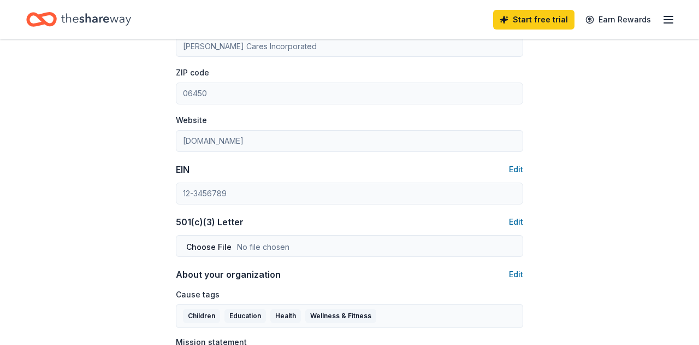
click at [386, 224] on div "501(c)(3) Letter Edit" at bounding box center [349, 221] width 347 height 13
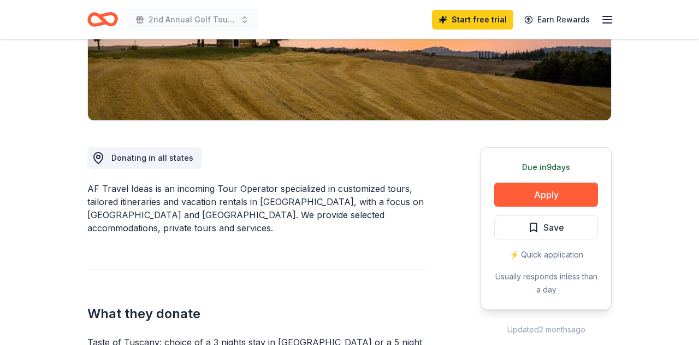
scroll to position [206, 0]
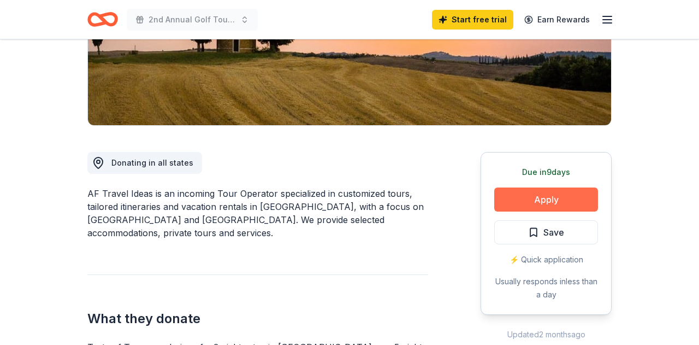
click at [544, 199] on button "Apply" at bounding box center [546, 199] width 104 height 24
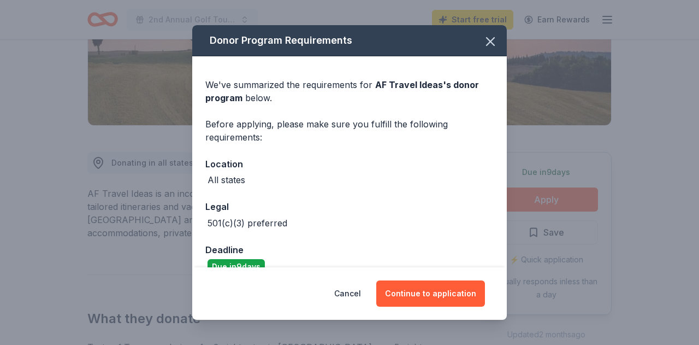
scroll to position [20, 0]
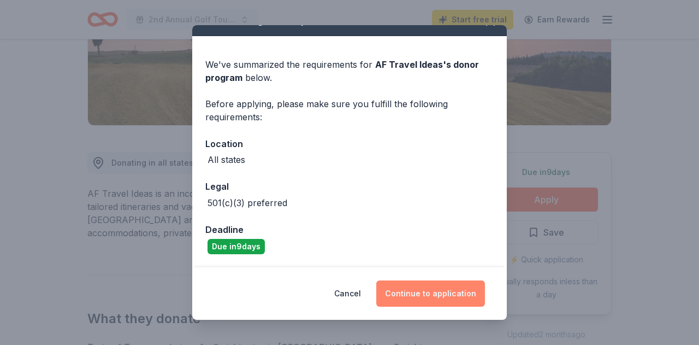
click at [429, 294] on button "Continue to application" at bounding box center [430, 293] width 109 height 26
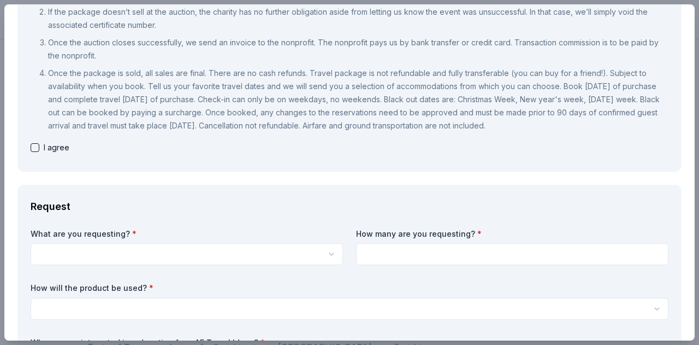
scroll to position [187, 0]
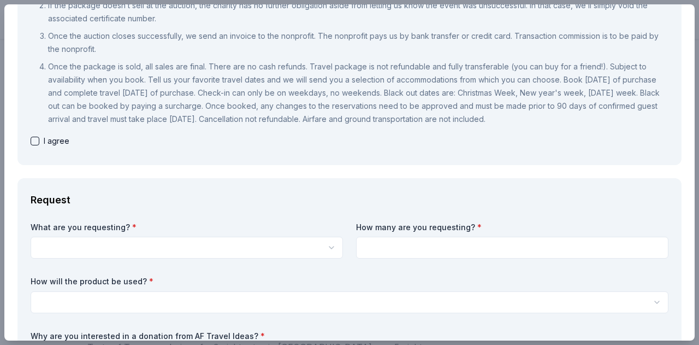
click at [35, 141] on button "button" at bounding box center [35, 141] width 9 height 9
checkbox input "true"
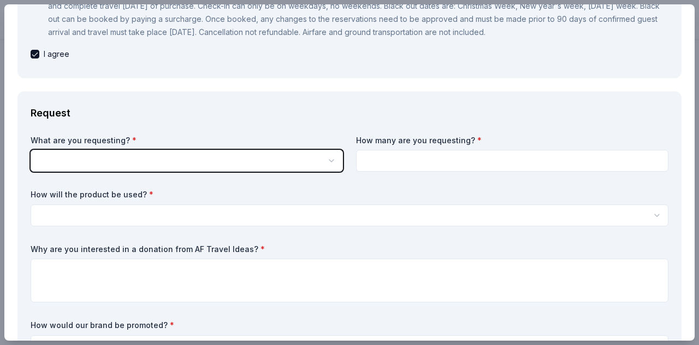
scroll to position [274, 0]
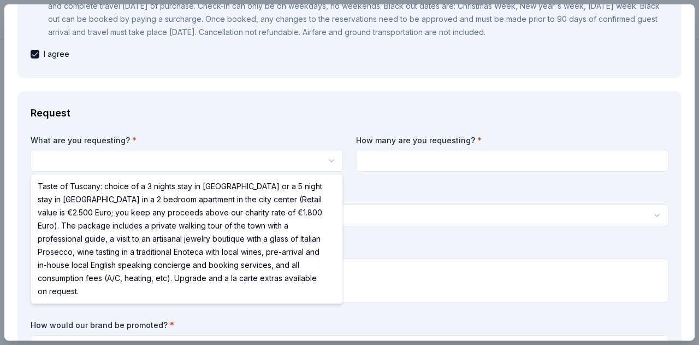
select select "Taste of Tuscany: choice of a 3 nights stay in [GEOGRAPHIC_DATA] or a 5 night s…"
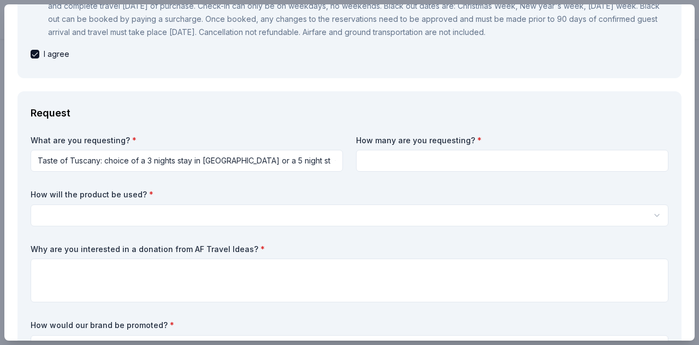
click at [378, 163] on input at bounding box center [512, 161] width 312 height 22
type input "1"
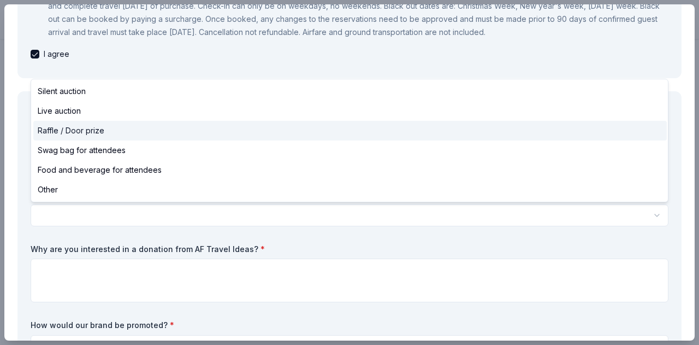
select select "raffleDoorPrize"
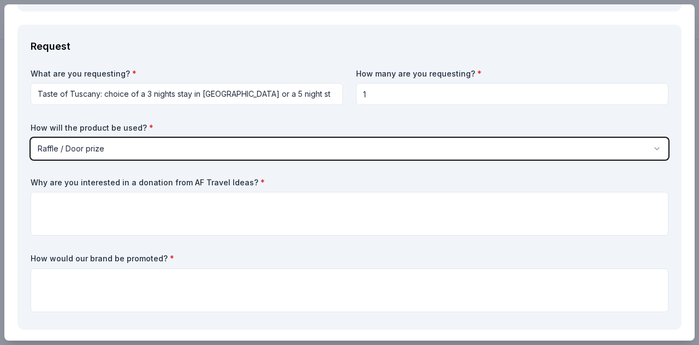
scroll to position [343, 0]
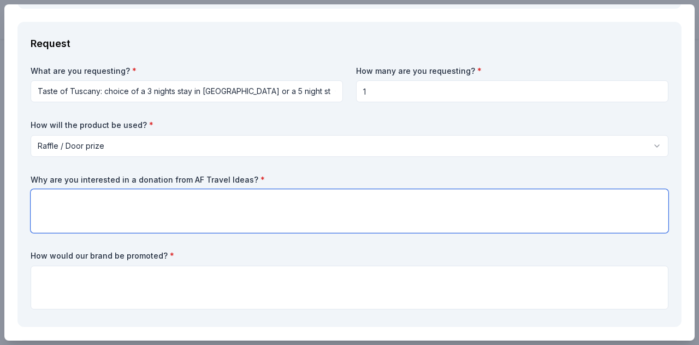
click at [56, 203] on textarea at bounding box center [350, 211] width 638 height 44
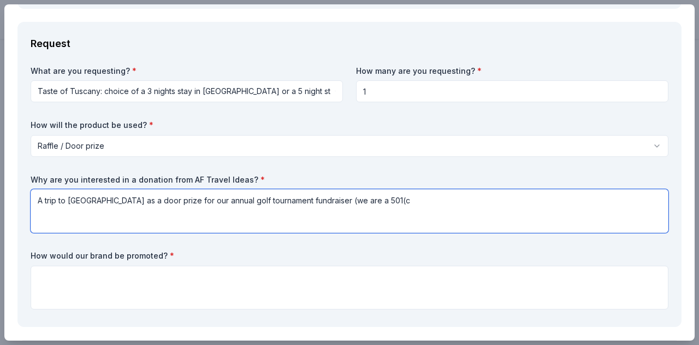
click at [52, 204] on textarea "A trip to Italy as a door prize for our annual golf tournament fundraiser (we a…" at bounding box center [350, 211] width 638 height 44
click at [351, 203] on textarea "A trip to Italy as a door prize for our annual golf tournament fundraiser (we a…" at bounding box center [350, 211] width 638 height 44
click at [376, 206] on textarea "A trip to Italy as a door prize for our annual golf tournament fundraiser (we a…" at bounding box center [350, 211] width 638 height 44
click at [376, 205] on textarea "A trip to Italy as a door prize for our annual golf tournament fundraiser (we a…" at bounding box center [350, 211] width 638 height 44
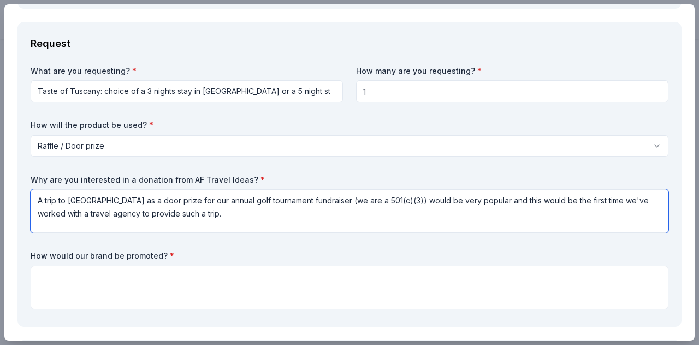
type textarea "A trip to Italy as a door prize for our annual golf tournament fundraiser (we a…"
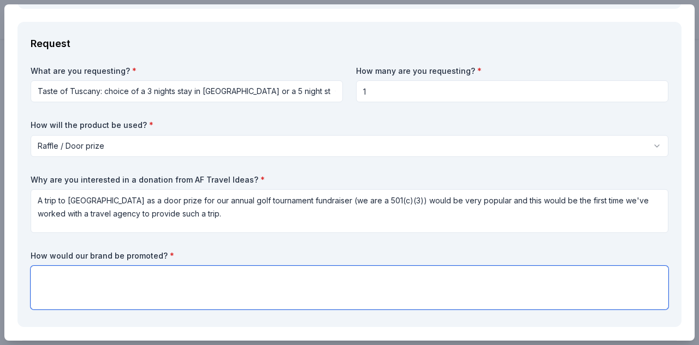
click at [80, 274] on textarea at bounding box center [350, 287] width 638 height 44
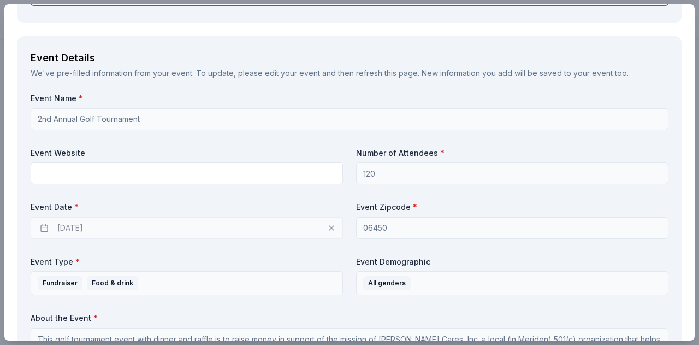
scroll to position [649, 0]
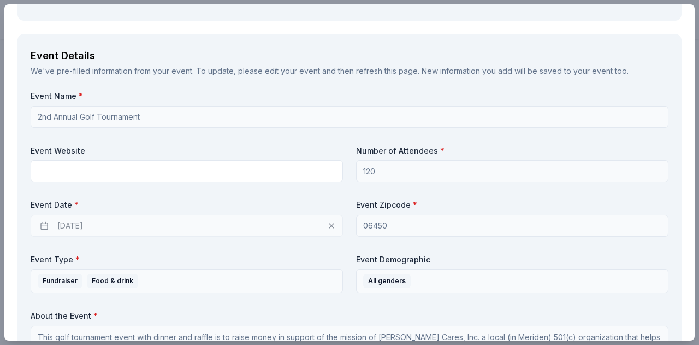
click at [76, 223] on div "10/01/2025" at bounding box center [187, 226] width 312 height 22
click at [330, 226] on div "10/01/2025" at bounding box center [187, 226] width 312 height 22
click at [332, 223] on div "10/01/2025" at bounding box center [187, 226] width 312 height 22
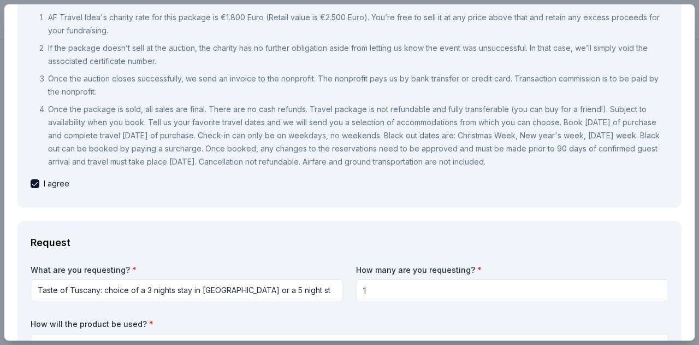
scroll to position [0, 0]
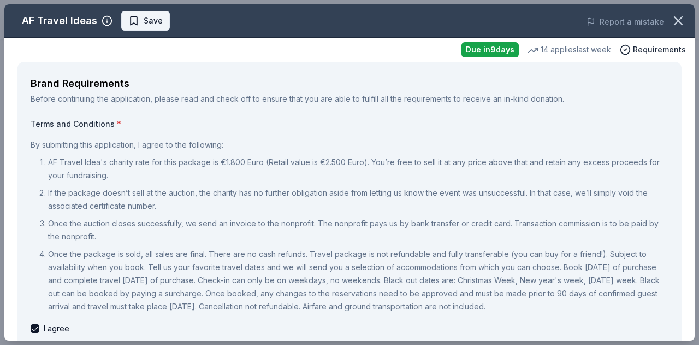
click at [150, 21] on span "Save" at bounding box center [153, 20] width 19 height 13
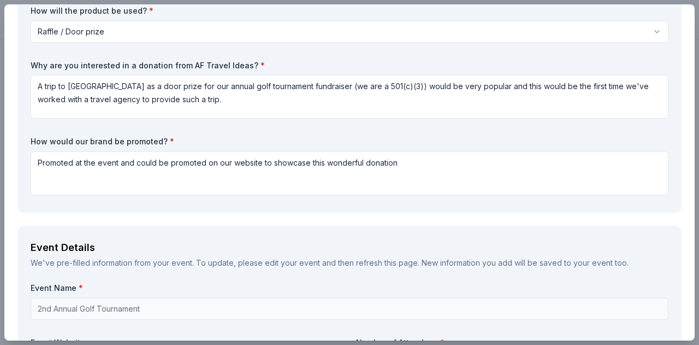
scroll to position [458, 0]
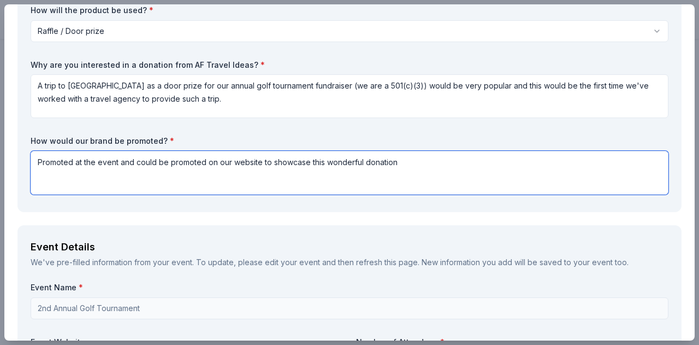
drag, startPoint x: 259, startPoint y: 163, endPoint x: 234, endPoint y: 161, distance: 25.2
click at [234, 161] on textarea "Promoted at the event and could be promoted on our website to showcase this won…" at bounding box center [350, 173] width 638 height 44
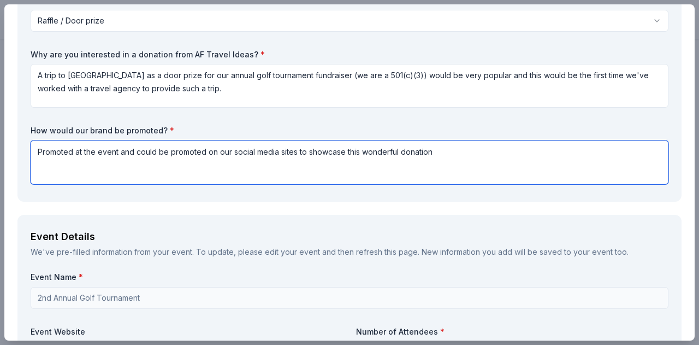
scroll to position [465, 0]
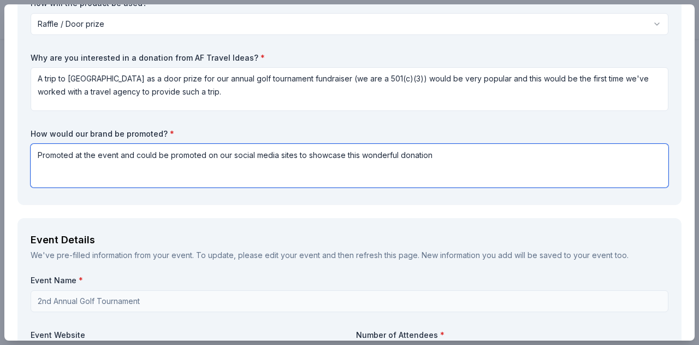
type textarea "Promoted at the event and could be promoted on our social media sites to showca…"
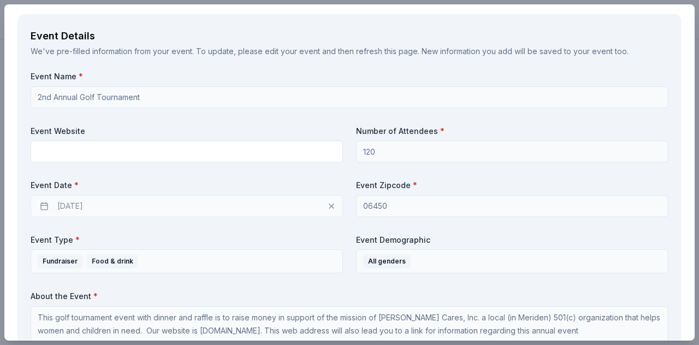
scroll to position [657, 0]
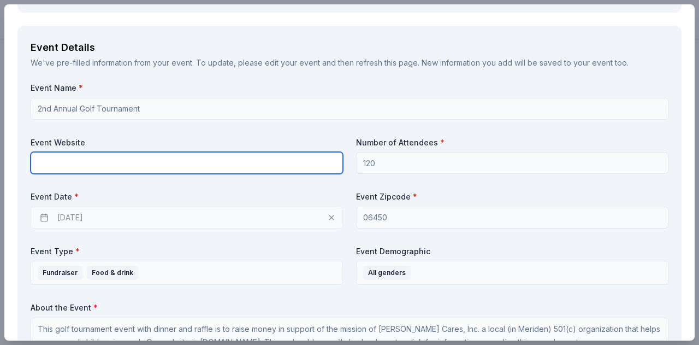
click at [57, 167] on input "text" at bounding box center [187, 163] width 312 height 22
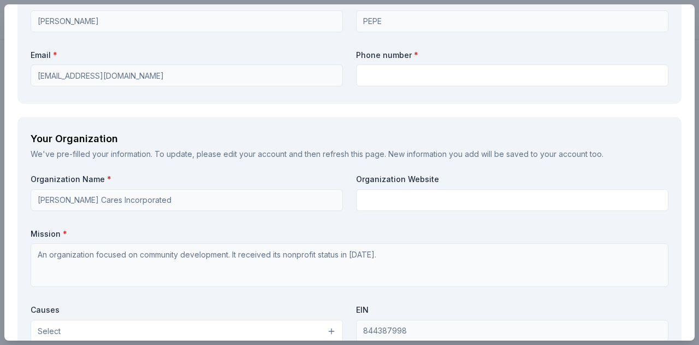
scroll to position [1119, 0]
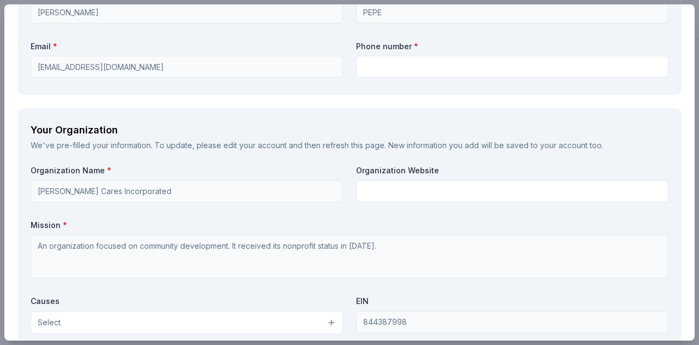
type input "https://givebutter.com/EV5xvL"
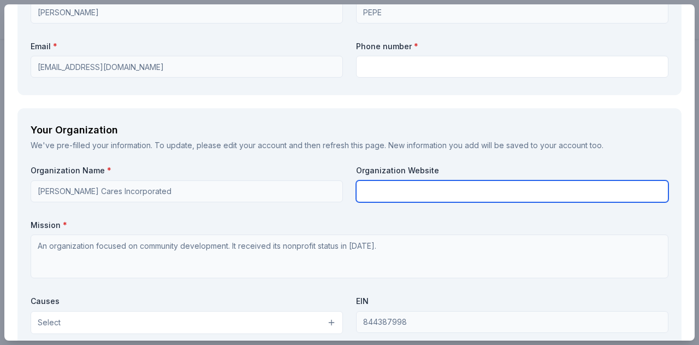
click at [383, 192] on input "text" at bounding box center [512, 191] width 312 height 22
type input "[DOMAIN_NAME]"
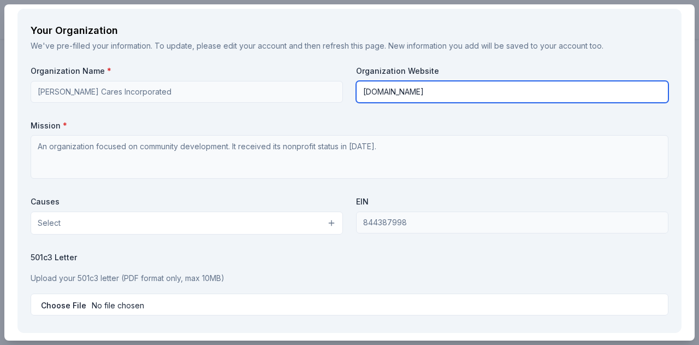
scroll to position [1220, 0]
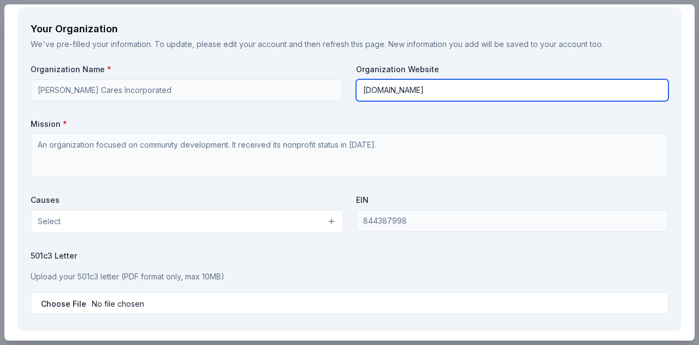
click at [336, 224] on button "Select" at bounding box center [187, 221] width 312 height 23
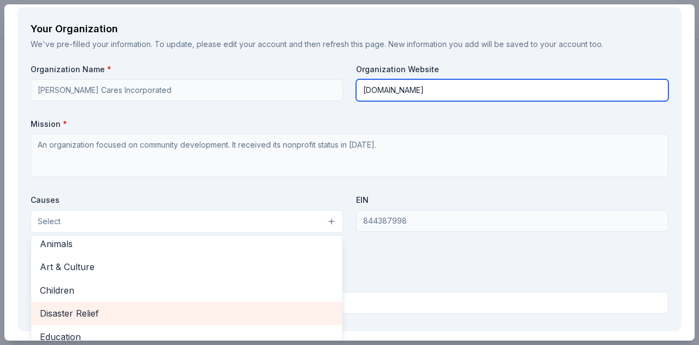
scroll to position [0, 0]
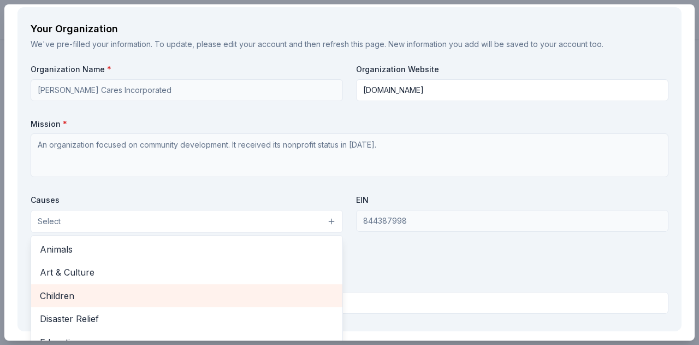
click at [75, 300] on span "Children" at bounding box center [187, 295] width 294 height 14
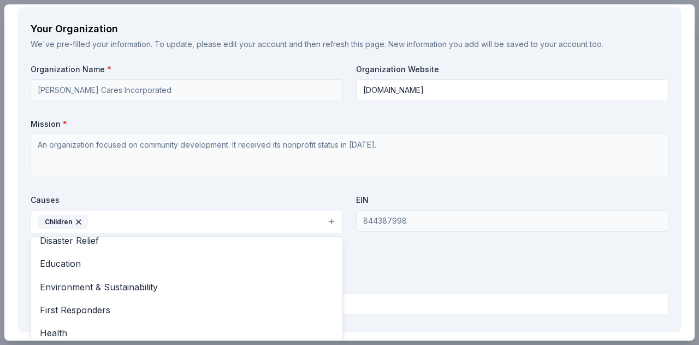
scroll to position [58, 0]
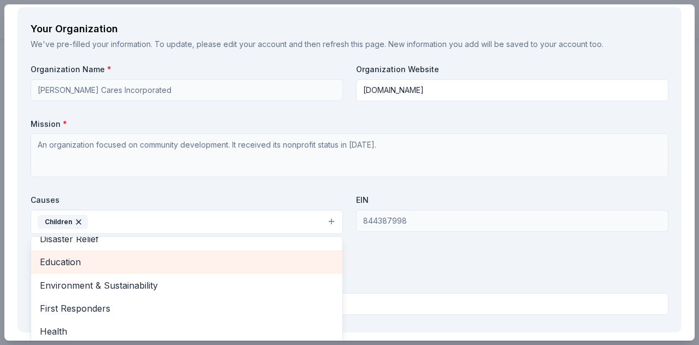
click at [67, 260] on span "Education" at bounding box center [187, 261] width 294 height 14
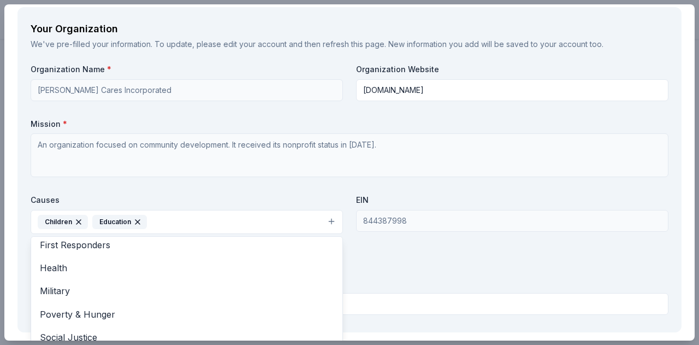
scroll to position [101, 0]
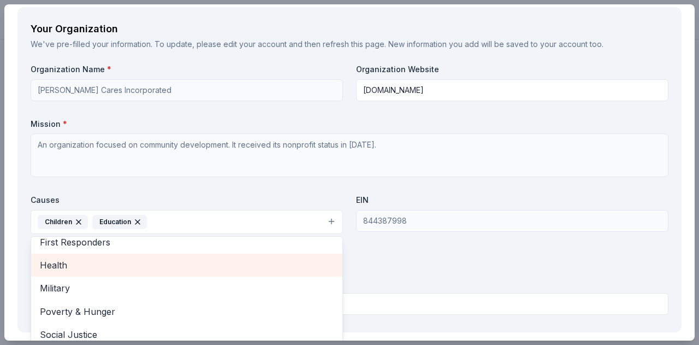
click at [67, 268] on span "Health" at bounding box center [187, 265] width 294 height 14
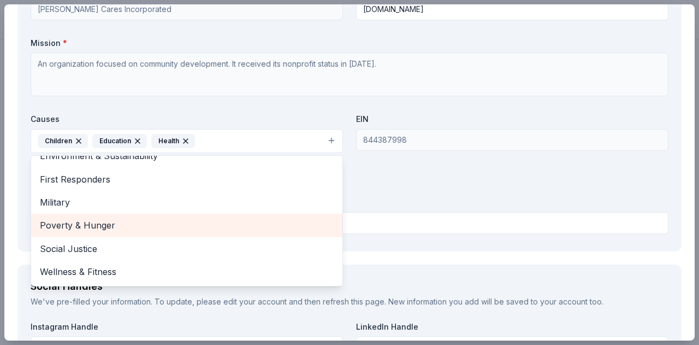
scroll to position [1303, 0]
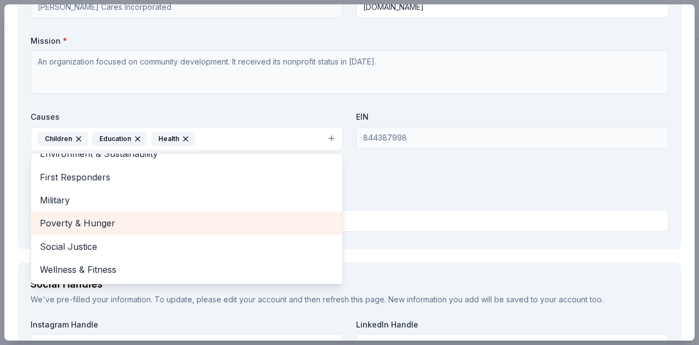
click at [94, 225] on span "Poverty & Hunger" at bounding box center [187, 223] width 294 height 14
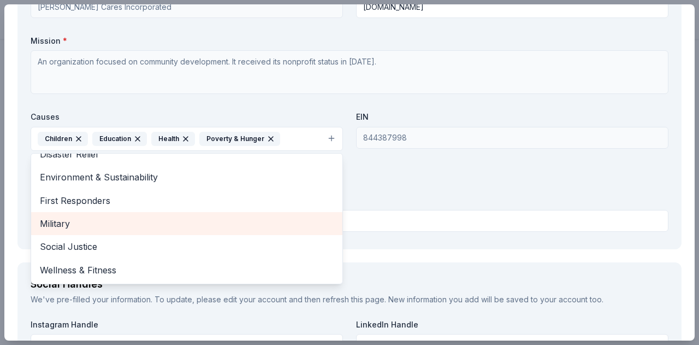
scroll to position [60, 0]
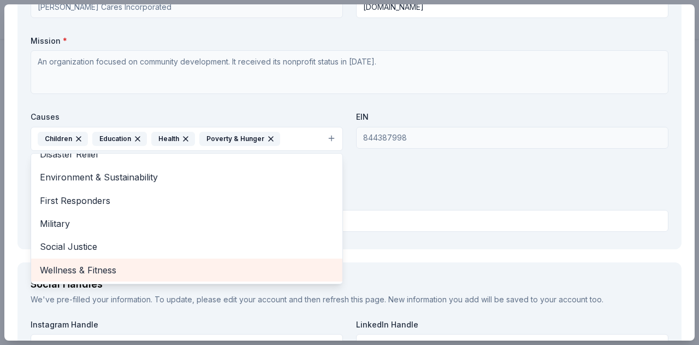
click at [104, 271] on span "Wellness & Fitness" at bounding box center [187, 270] width 294 height 14
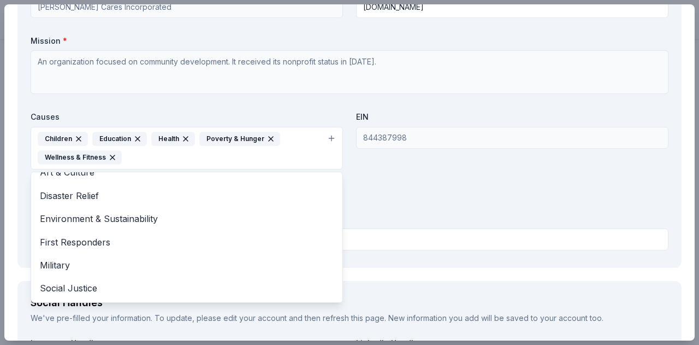
click at [386, 205] on div "Organization Name * Carabetta Cares Incorporated Organization Website www.carab…" at bounding box center [350, 117] width 638 height 273
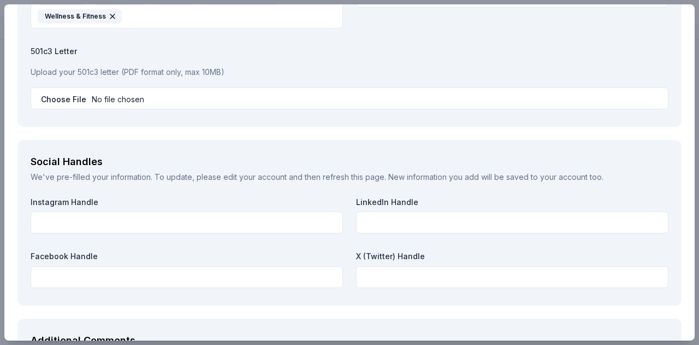
scroll to position [1447, 0]
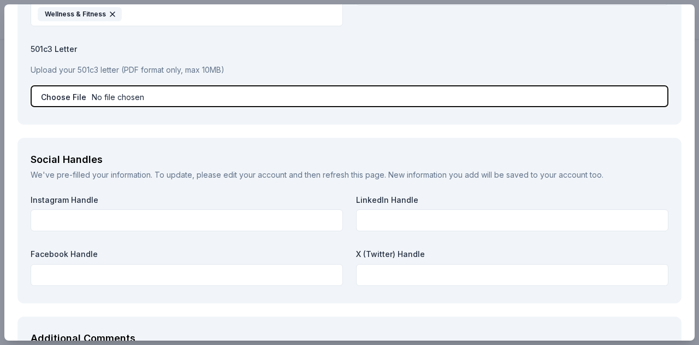
click at [54, 97] on input "file" at bounding box center [350, 96] width 638 height 22
type input "C:\fakepath\Copy of Business letter-1.pdf"
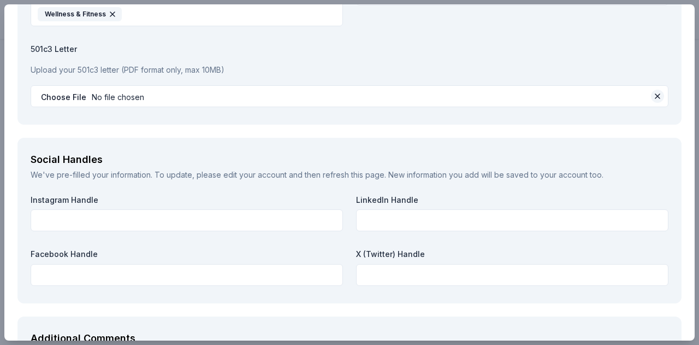
click at [657, 94] on button at bounding box center [657, 96] width 13 height 13
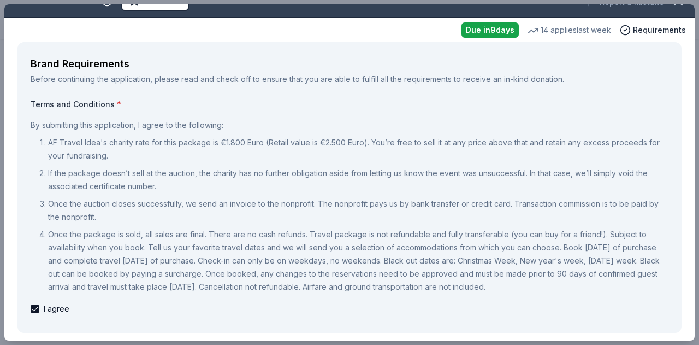
scroll to position [0, 0]
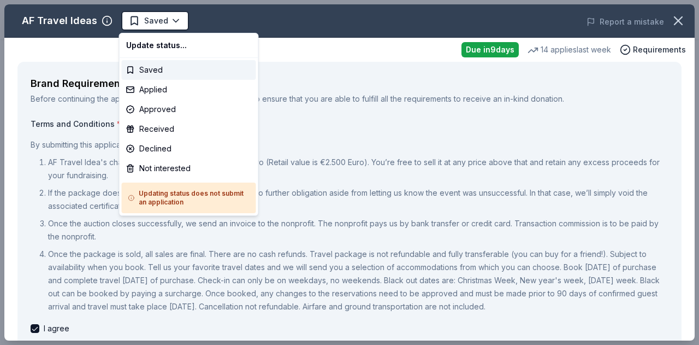
click at [300, 16] on html "2nd Annual Golf Tournament Saved Apply Due in 9 days Share AF Travel Ideas New …" at bounding box center [349, 172] width 699 height 345
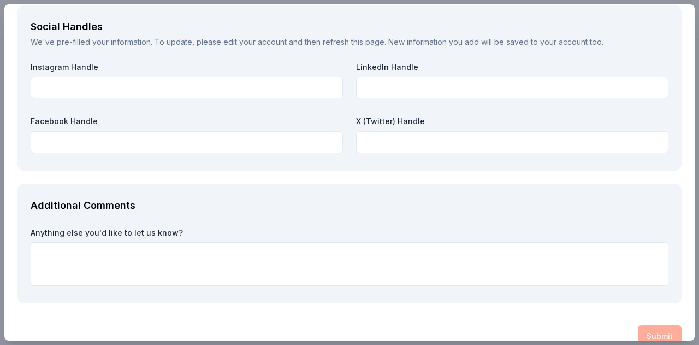
scroll to position [1584, 0]
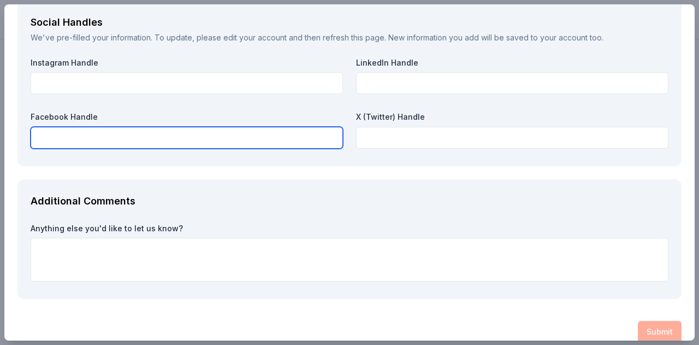
click at [276, 140] on input "text" at bounding box center [187, 138] width 312 height 22
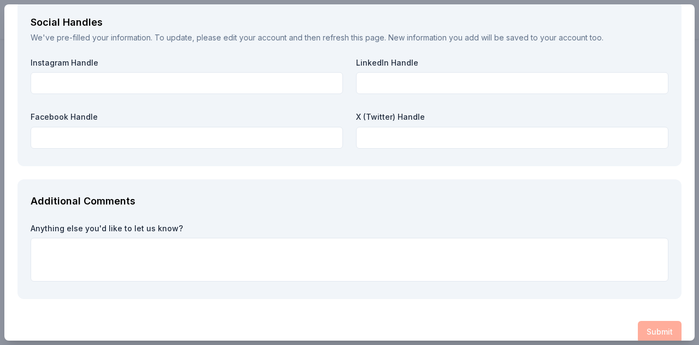
click at [322, 195] on div "Additional Comments" at bounding box center [350, 200] width 638 height 17
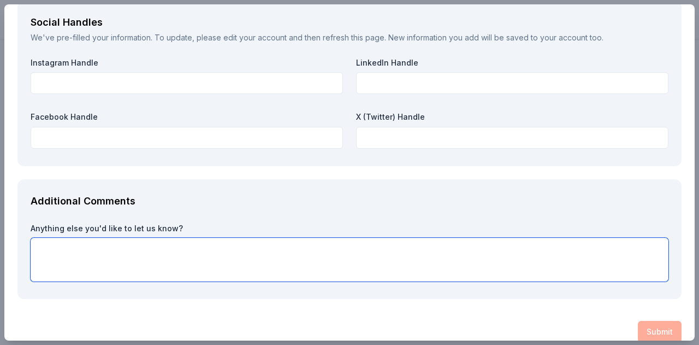
click at [79, 246] on textarea at bounding box center [350, 260] width 638 height 44
paste textarea "At Carabetta Cares, Inc., every initiative we undertake comes from a place of d…"
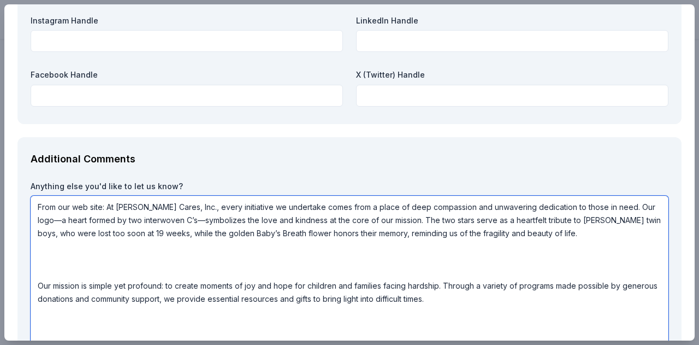
scroll to position [1621, 0]
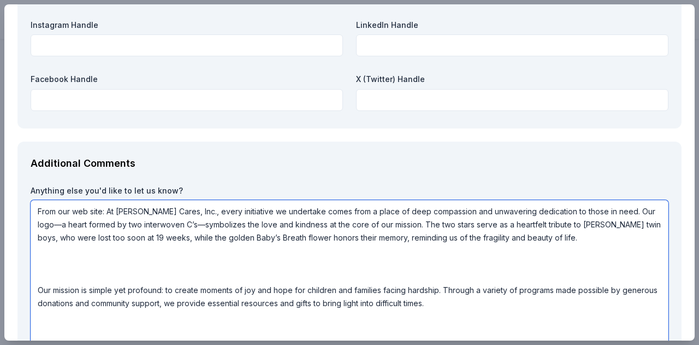
click at [108, 212] on textarea "From our web site: At Carabetta Cares, Inc., every initiative we undertake come…" at bounding box center [350, 296] width 638 height 192
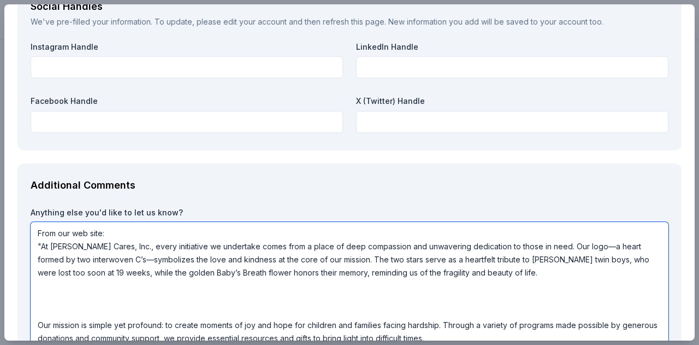
scroll to position [1, 0]
click at [499, 274] on textarea "From our web site: "At Carabetta Cares, Inc., every initiative we undertake com…" at bounding box center [350, 324] width 638 height 205
click at [40, 286] on textarea "From our web site: "At Carabetta Cares, Inc., every initiative we undertake com…" at bounding box center [350, 324] width 638 height 205
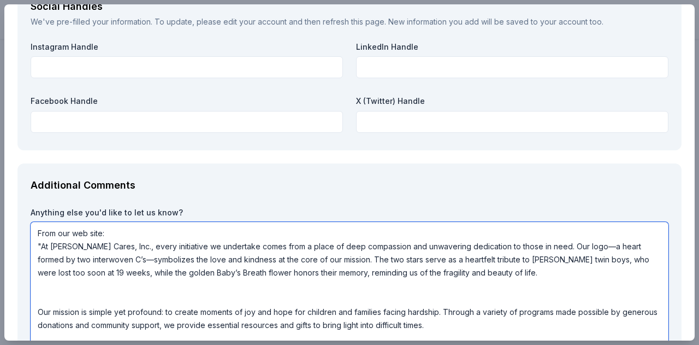
click at [42, 286] on textarea "From our web site: "At Carabetta Cares, Inc., every initiative we undertake com…" at bounding box center [350, 318] width 638 height 192
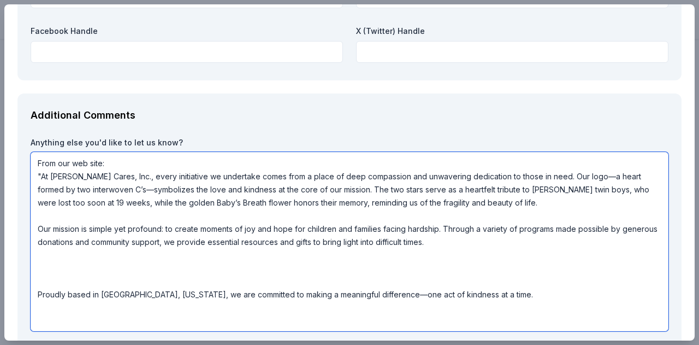
scroll to position [1670, 0]
click at [42, 251] on textarea "From our web site: "At Carabetta Cares, Inc., every initiative we undertake com…" at bounding box center [350, 240] width 638 height 179
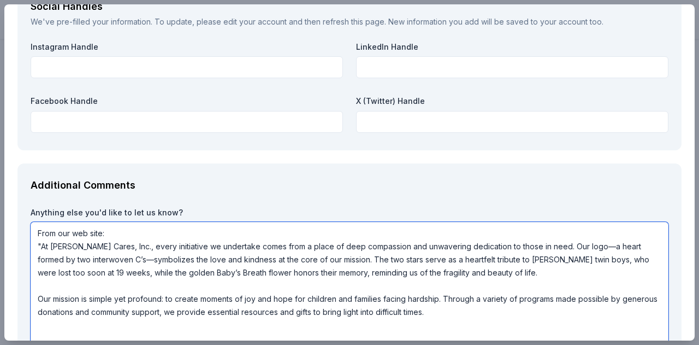
scroll to position [1, 0]
click at [38, 299] on textarea "From our web site: "At Carabetta Cares, Inc., every initiative we undertake com…" at bounding box center [350, 305] width 638 height 166
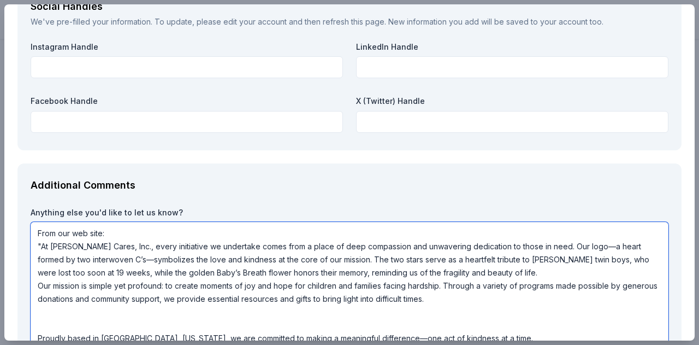
click at [429, 299] on textarea "From our web site: "At Carabetta Cares, Inc., every initiative we undertake com…" at bounding box center [350, 298] width 638 height 153
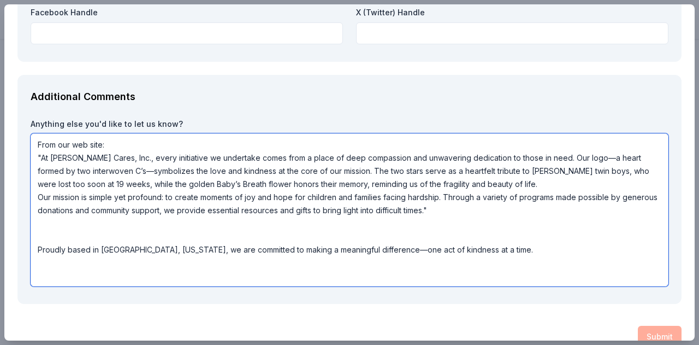
scroll to position [1690, 0]
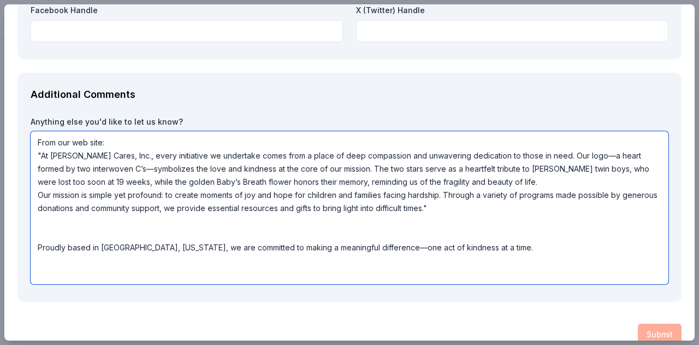
click at [436, 209] on textarea "From our web site: "At Carabetta Cares, Inc., every initiative we undertake com…" at bounding box center [350, 207] width 638 height 153
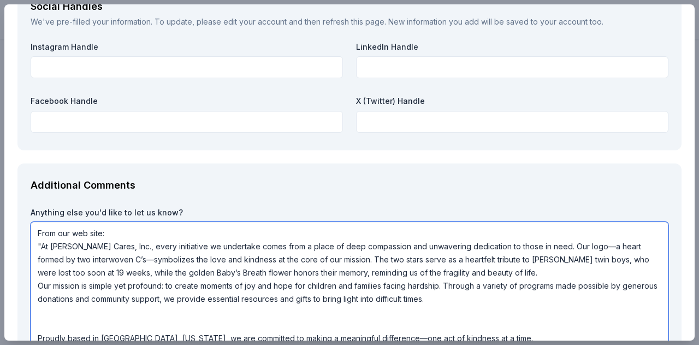
click at [39, 309] on textarea "From our web site: "At Carabetta Cares, Inc., every initiative we undertake com…" at bounding box center [350, 298] width 638 height 153
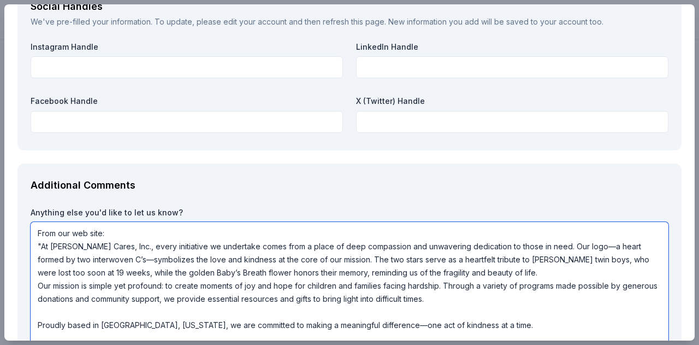
click at [38, 306] on textarea "From our web site: "At Carabetta Cares, Inc., every initiative we undertake com…" at bounding box center [350, 292] width 638 height 140
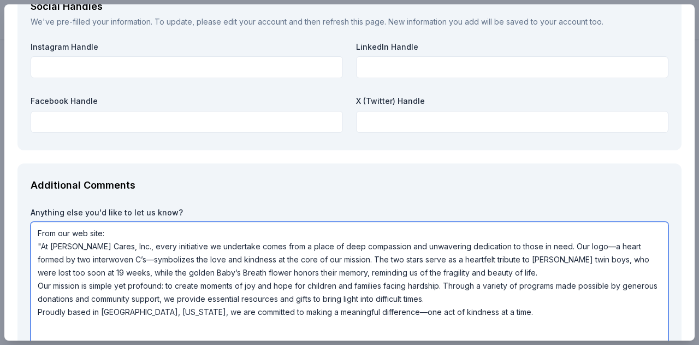
click at [489, 312] on textarea "From our web site: "At Carabetta Cares, Inc., every initiative we undertake com…" at bounding box center [350, 285] width 638 height 127
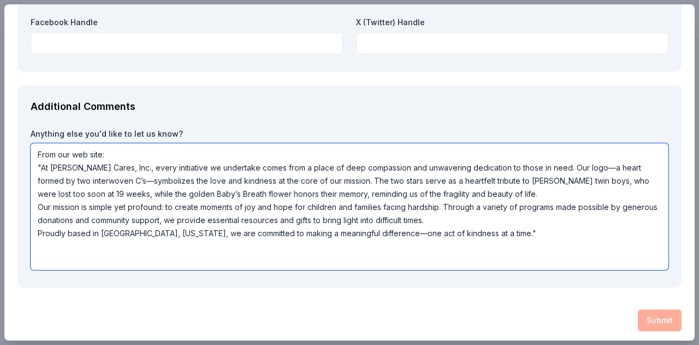
scroll to position [1682, 0]
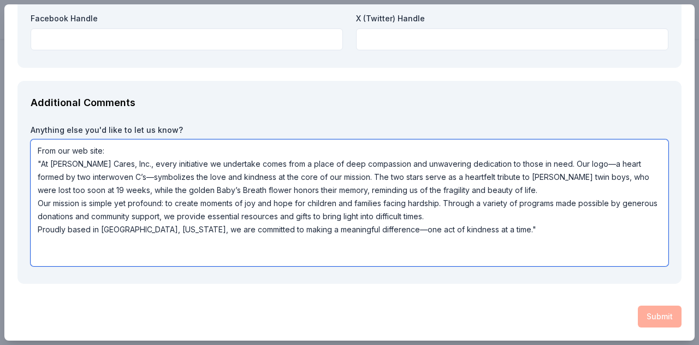
click at [50, 248] on textarea "From our web site: "At Carabetta Cares, Inc., every initiative we undertake com…" at bounding box center [350, 202] width 638 height 127
click at [72, 247] on textarea "From our web site: "At Carabetta Cares, Inc., every initiative we undertake com…" at bounding box center [350, 202] width 638 height 127
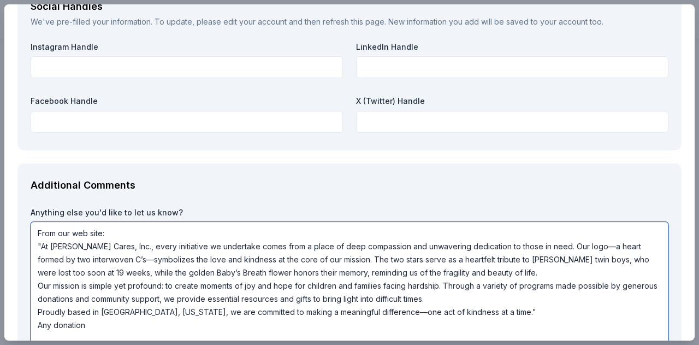
click at [54, 327] on textarea "From our web site: "At Carabetta Cares, Inc., every initiative we undertake com…" at bounding box center [350, 285] width 638 height 127
click at [54, 325] on textarea "From our web site: "At Carabetta Cares, Inc., every initiative we undertake com…" at bounding box center [350, 285] width 638 height 127
click at [167, 325] on textarea "From our web site: "At Carabetta Cares, Inc., every initiative we undertake com…" at bounding box center [350, 285] width 638 height 127
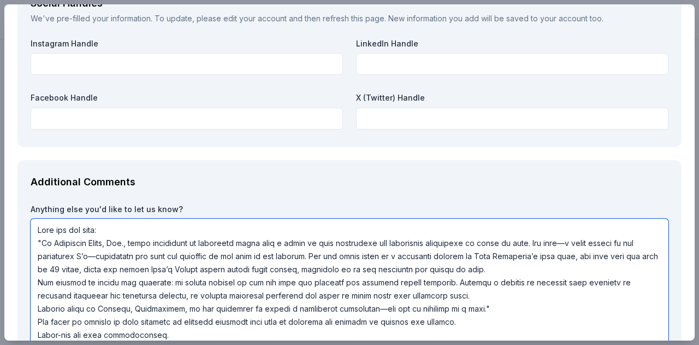
scroll to position [1616, 0]
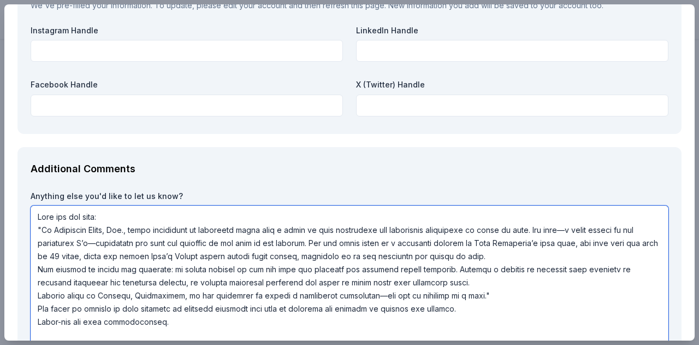
drag, startPoint x: 92, startPoint y: 323, endPoint x: 156, endPoint y: 316, distance: 63.7
click at [156, 316] on textarea at bounding box center [350, 281] width 638 height 153
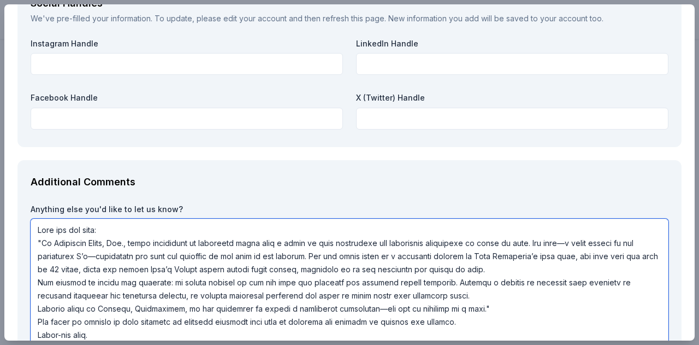
scroll to position [1603, 0]
drag, startPoint x: 94, startPoint y: 333, endPoint x: 80, endPoint y: 332, distance: 14.2
click at [80, 332] on textarea at bounding box center [350, 294] width 638 height 153
click at [83, 334] on textarea at bounding box center [350, 294] width 638 height 153
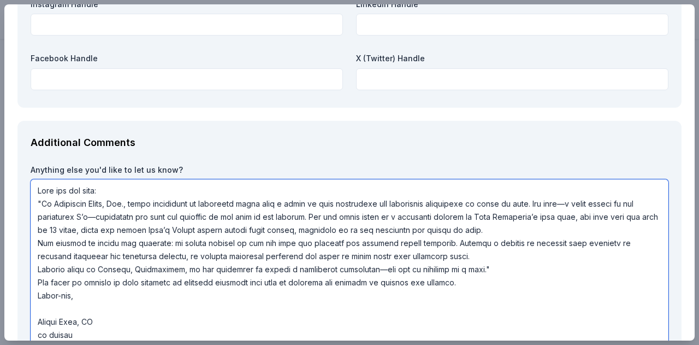
scroll to position [1642, 0]
click at [99, 324] on textarea at bounding box center [350, 275] width 638 height 192
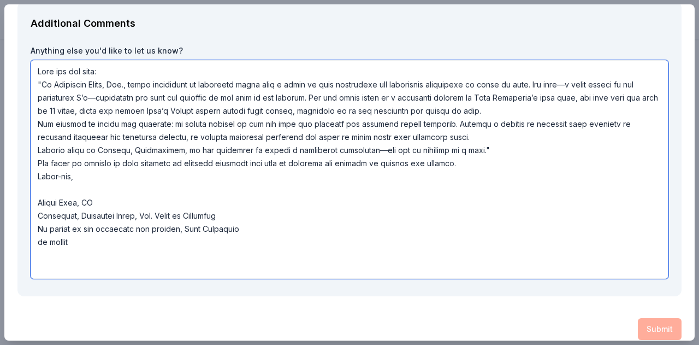
scroll to position [1763, 0]
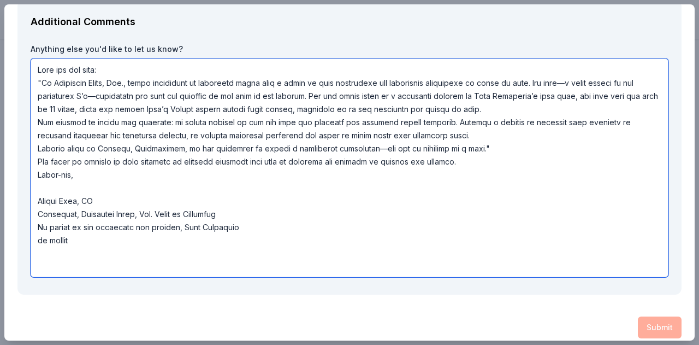
drag, startPoint x: 73, startPoint y: 240, endPoint x: 32, endPoint y: 240, distance: 40.4
click at [32, 240] on textarea at bounding box center [350, 167] width 638 height 218
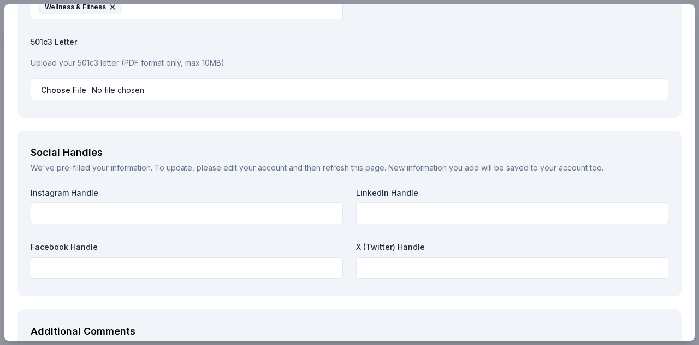
scroll to position [1448, 0]
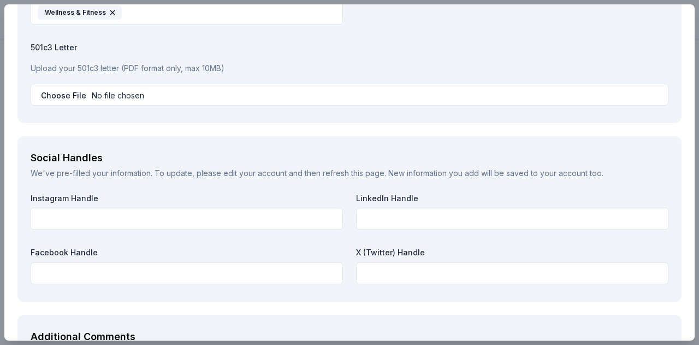
type textarea "From our web site: "At Carabetta Cares, Inc., every initiative we undertake com…"
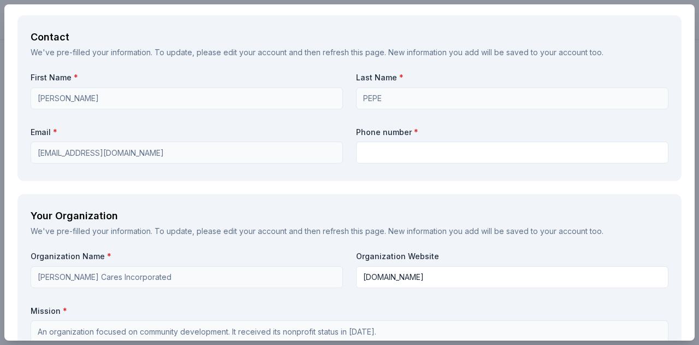
scroll to position [1038, 0]
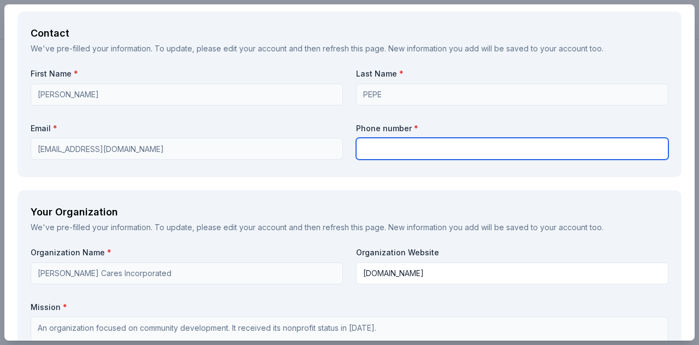
click at [386, 150] on input "text" at bounding box center [512, 149] width 312 height 22
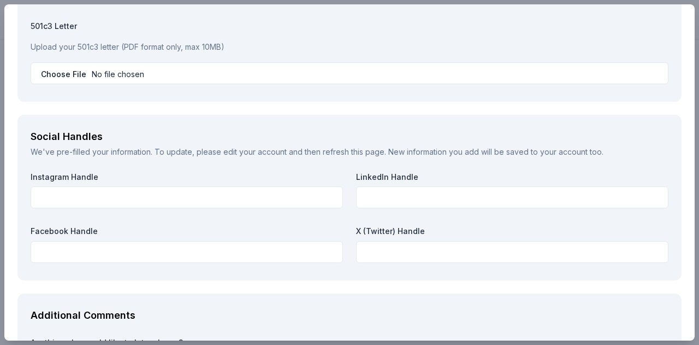
scroll to position [1471, 0]
type input "8608341958"
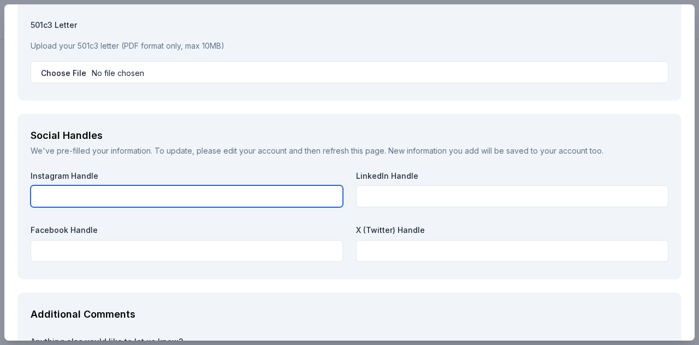
click at [206, 197] on input "text" at bounding box center [187, 196] width 312 height 22
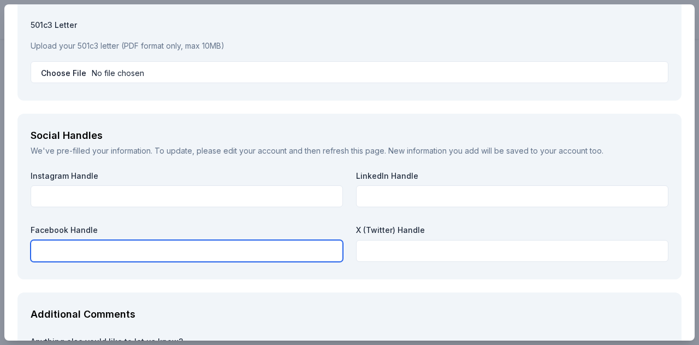
click at [88, 253] on input "text" at bounding box center [187, 251] width 312 height 22
type input "[PERSON_NAME] Cares"
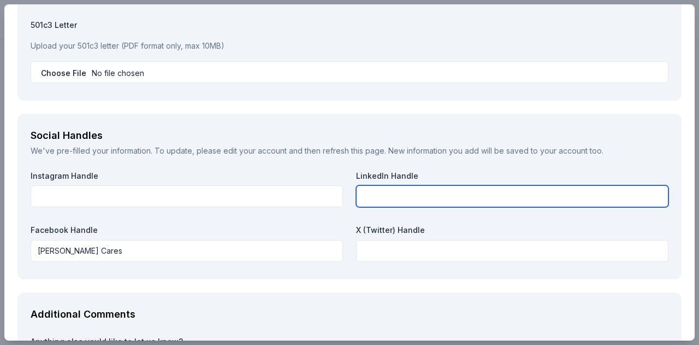
click at [381, 200] on input "text" at bounding box center [512, 196] width 312 height 22
type input "[PERSON_NAME]"
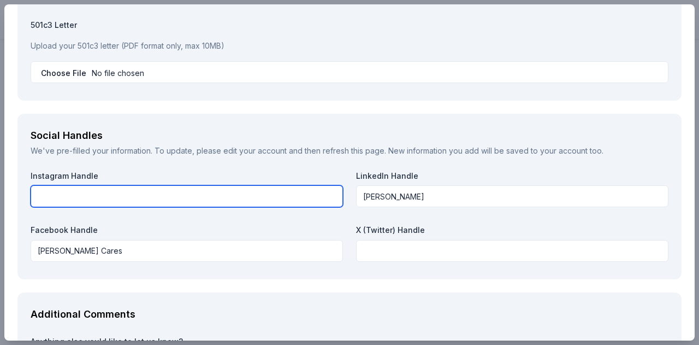
click at [67, 195] on input "text" at bounding box center [187, 196] width 312 height 22
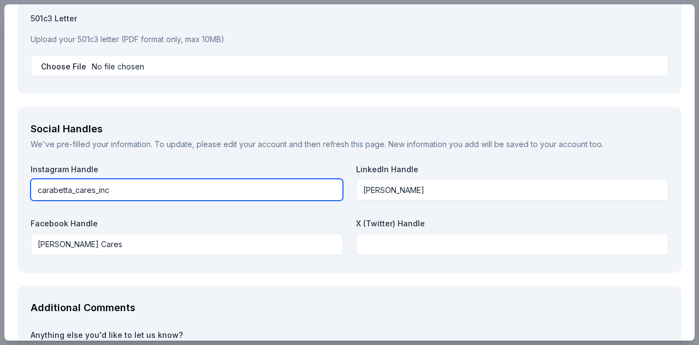
scroll to position [1474, 0]
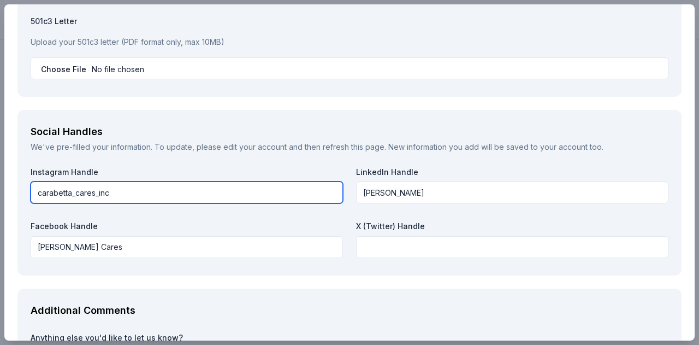
type input "carabetta_cares_inc"
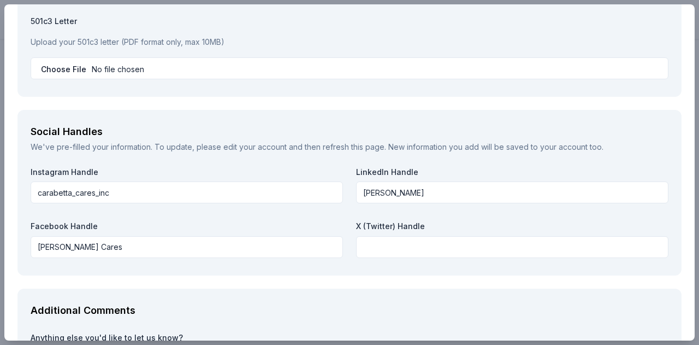
click at [315, 228] on label "Facebook Handle" at bounding box center [187, 226] width 312 height 11
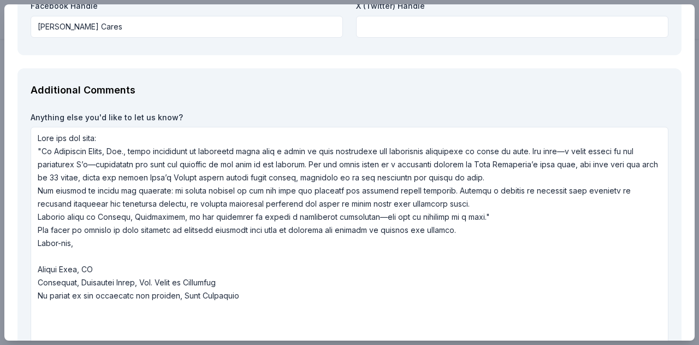
scroll to position [1774, 0]
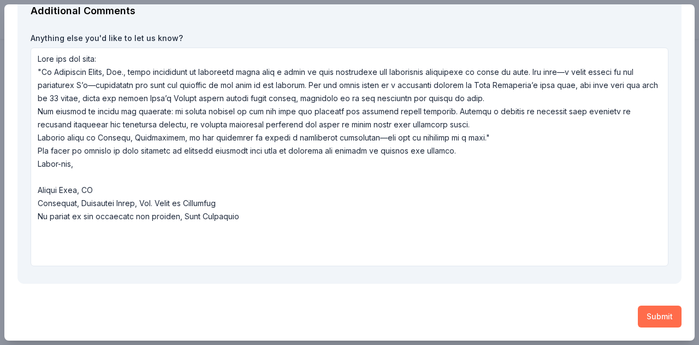
click at [663, 314] on button "Submit" at bounding box center [660, 316] width 44 height 22
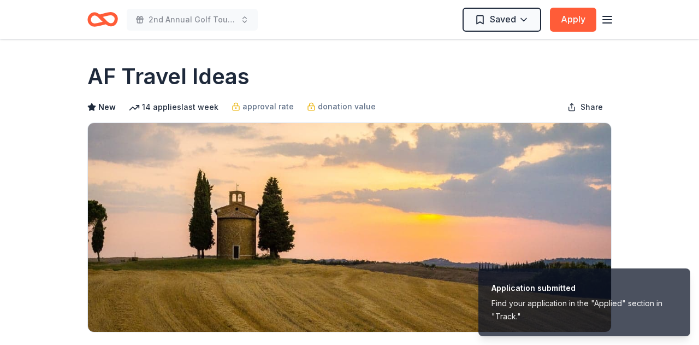
scroll to position [0, 0]
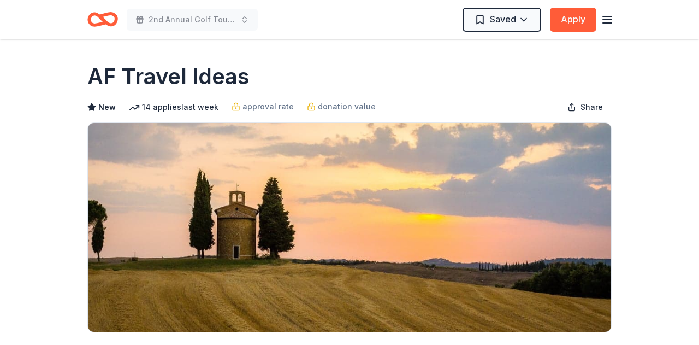
click at [607, 21] on icon "button" at bounding box center [607, 19] width 13 height 13
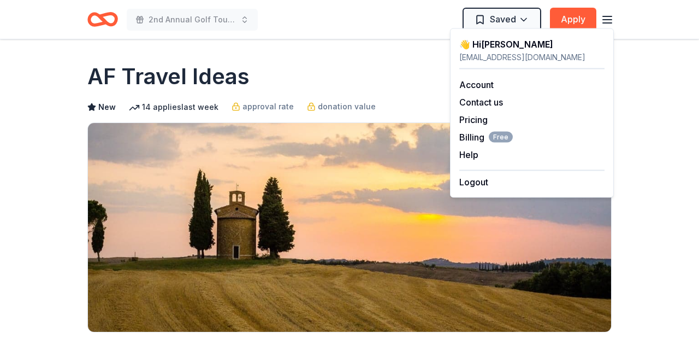
click at [388, 75] on div "AF Travel Ideas" at bounding box center [349, 76] width 524 height 31
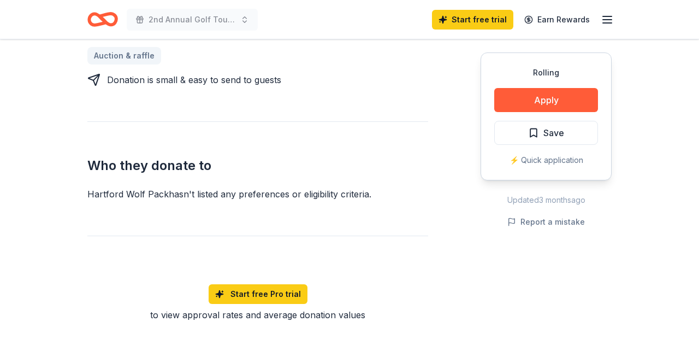
scroll to position [461, 0]
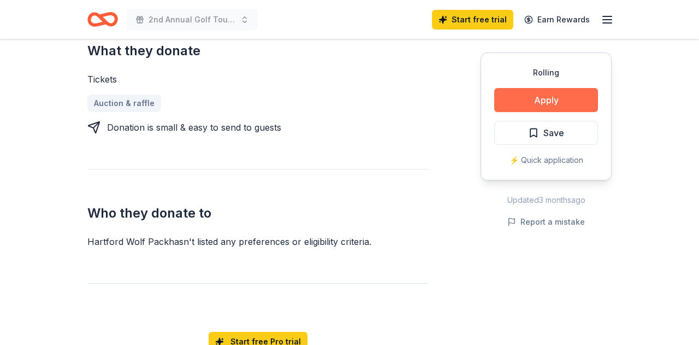
click at [542, 98] on button "Apply" at bounding box center [546, 100] width 104 height 24
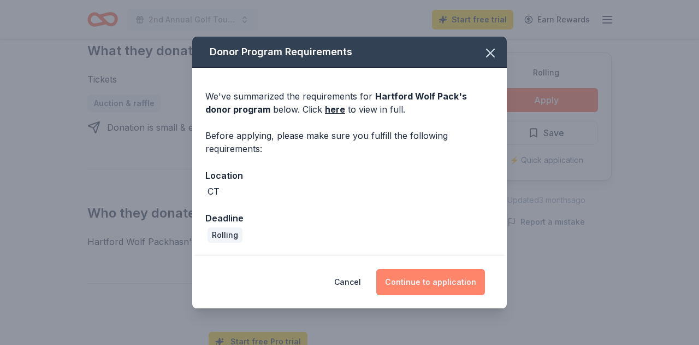
click at [437, 282] on button "Continue to application" at bounding box center [430, 282] width 109 height 26
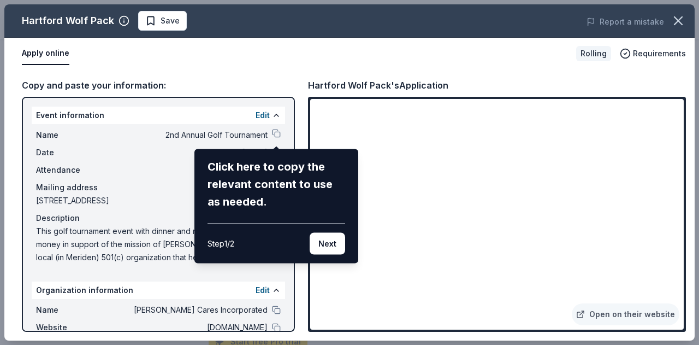
click at [277, 134] on div "Hartford Wolf Pack Save Report a mistake Apply online Rolling Requirements Copy…" at bounding box center [349, 172] width 690 height 336
click at [116, 170] on div "Hartford Wolf Pack Save Report a mistake Apply online Rolling Requirements Copy…" at bounding box center [349, 172] width 690 height 336
click at [332, 242] on button "Next" at bounding box center [327, 244] width 35 height 22
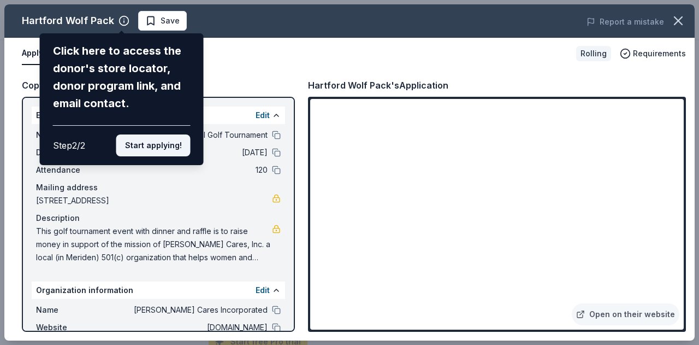
click at [158, 134] on button "Start applying!" at bounding box center [153, 145] width 74 height 22
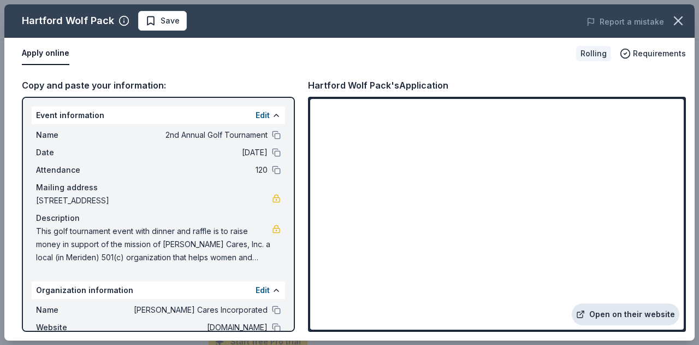
click at [636, 317] on link "Open on their website" at bounding box center [626, 314] width 108 height 22
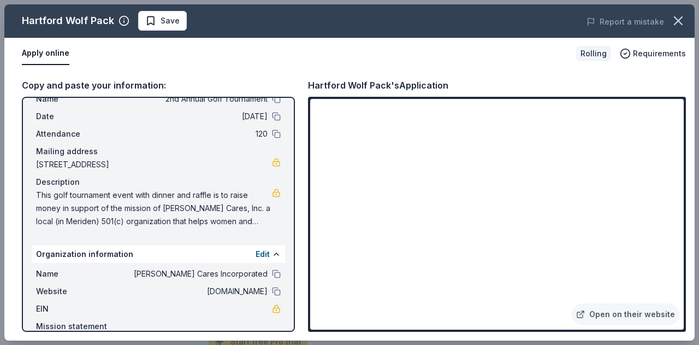
scroll to position [78, 0]
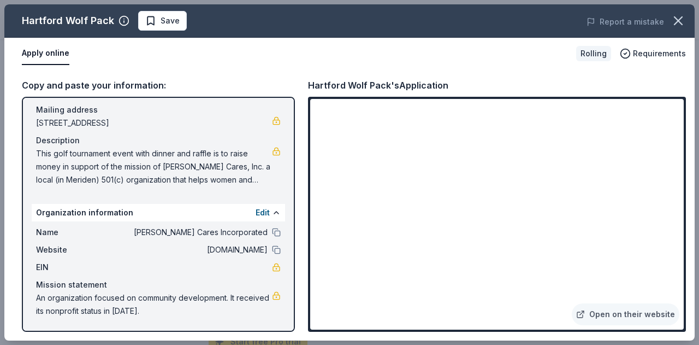
click at [216, 299] on span "An organization focused on community development. It received its nonprofit sta…" at bounding box center [154, 304] width 236 height 26
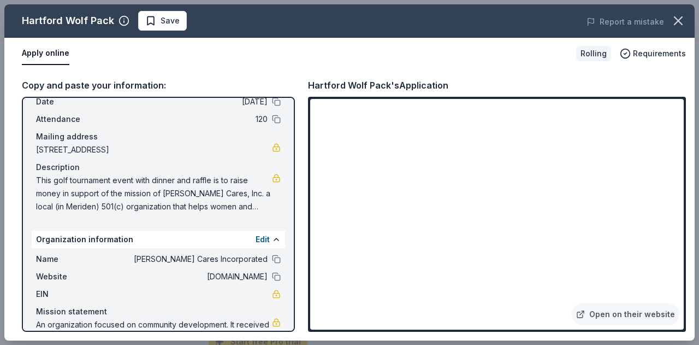
scroll to position [76, 0]
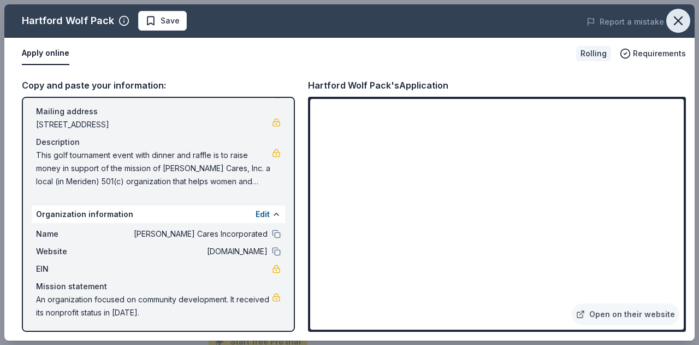
click at [679, 20] on icon "button" at bounding box center [678, 21] width 8 height 8
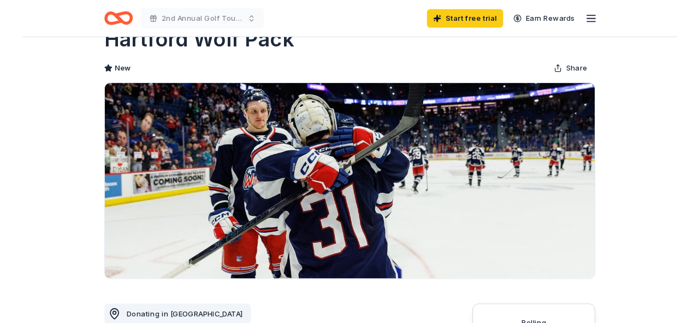
scroll to position [0, 0]
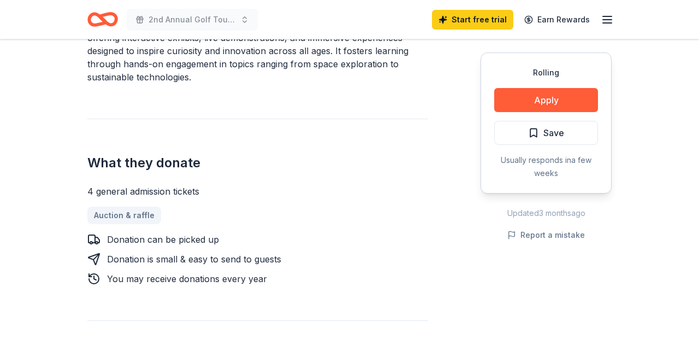
scroll to position [352, 0]
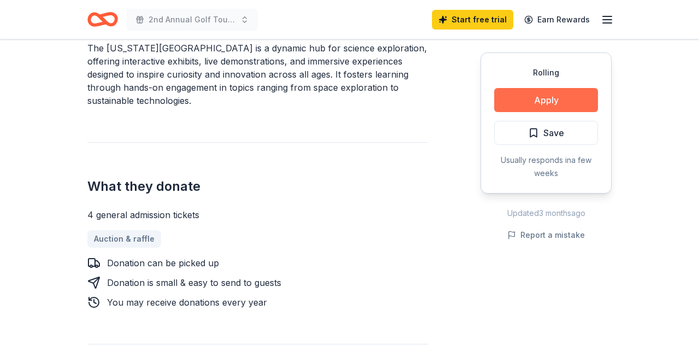
click at [541, 102] on button "Apply" at bounding box center [546, 100] width 104 height 24
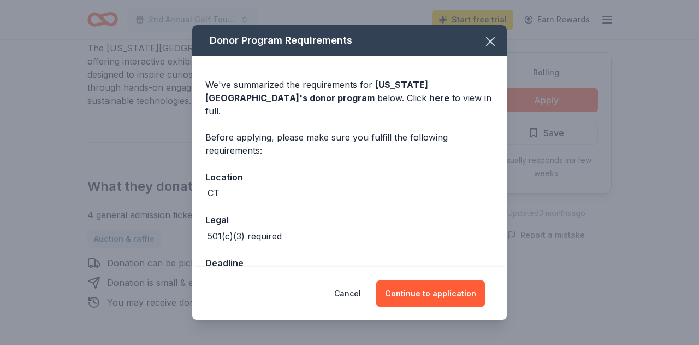
scroll to position [63, 0]
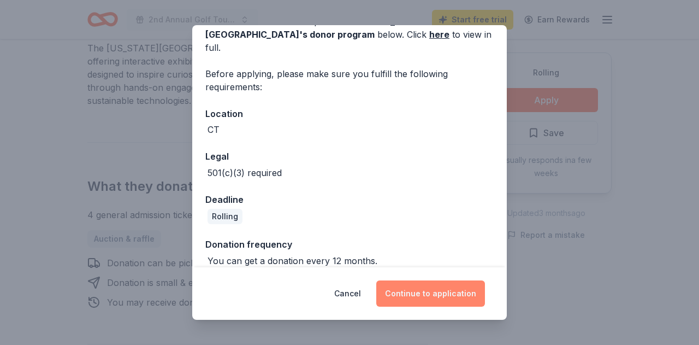
click at [436, 295] on button "Continue to application" at bounding box center [430, 293] width 109 height 26
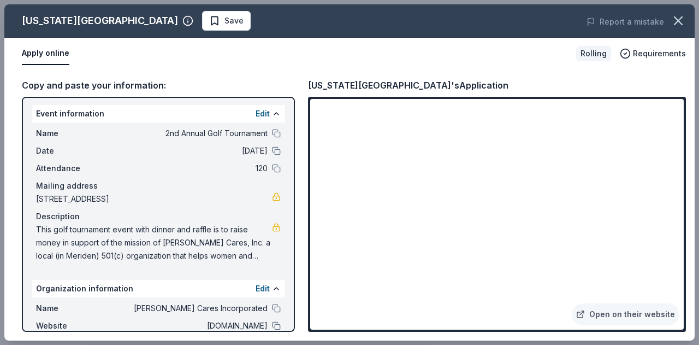
scroll to position [0, 0]
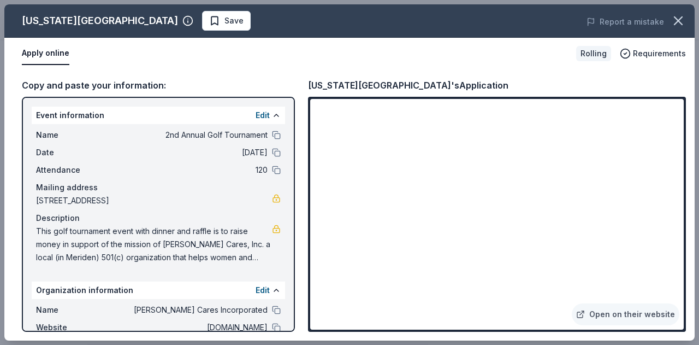
click at [95, 84] on div "Copy and paste your information:" at bounding box center [158, 85] width 273 height 14
click at [630, 309] on link "Open on their website" at bounding box center [626, 314] width 108 height 22
